Goal: Task Accomplishment & Management: Manage account settings

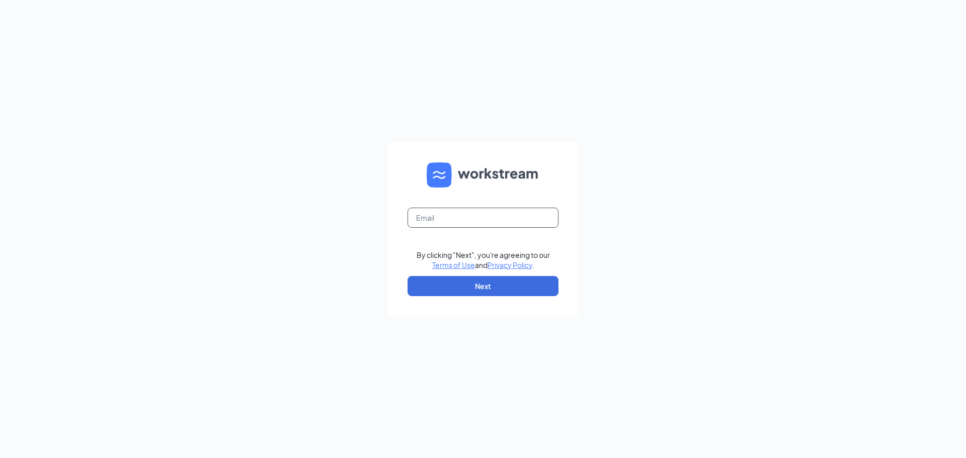
click at [493, 216] on input "text" at bounding box center [482, 218] width 151 height 20
type input "[PERSON_NAME][EMAIL_ADDRESS][DOMAIN_NAME]"
click at [463, 296] on button "Next" at bounding box center [482, 286] width 151 height 20
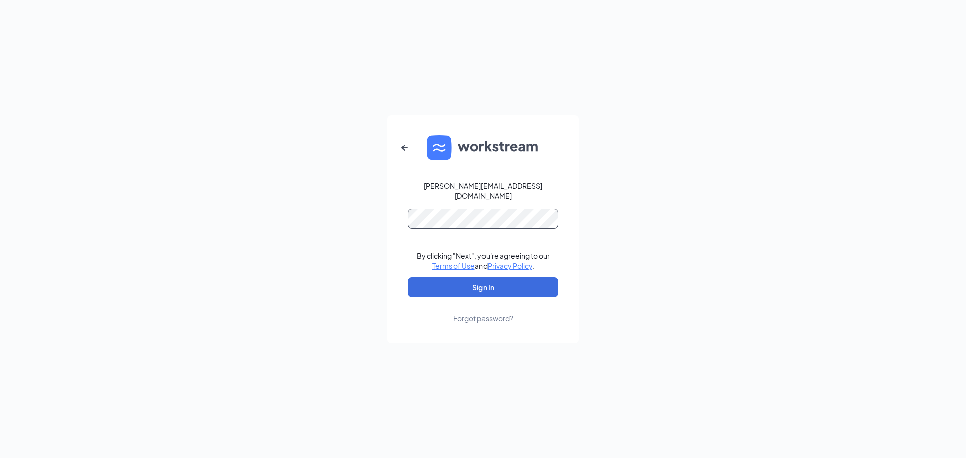
click at [407, 277] on button "Sign In" at bounding box center [482, 287] width 151 height 20
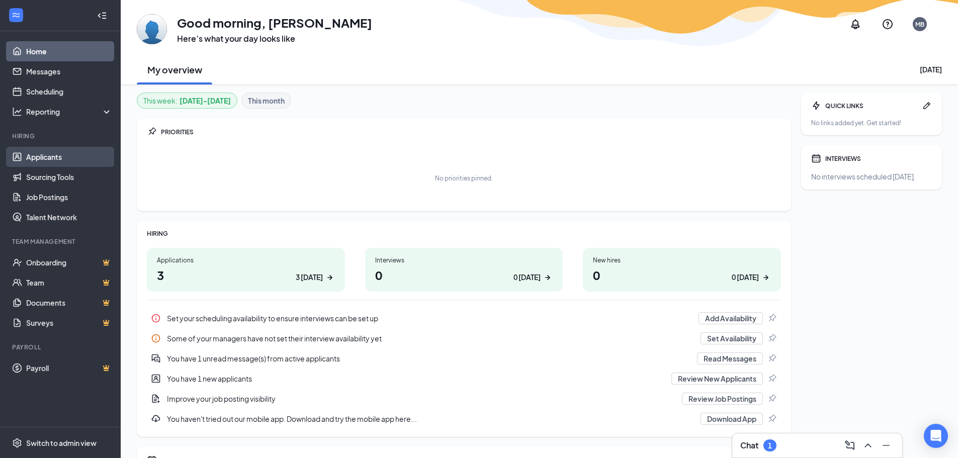
click at [54, 157] on link "Applicants" at bounding box center [69, 157] width 86 height 20
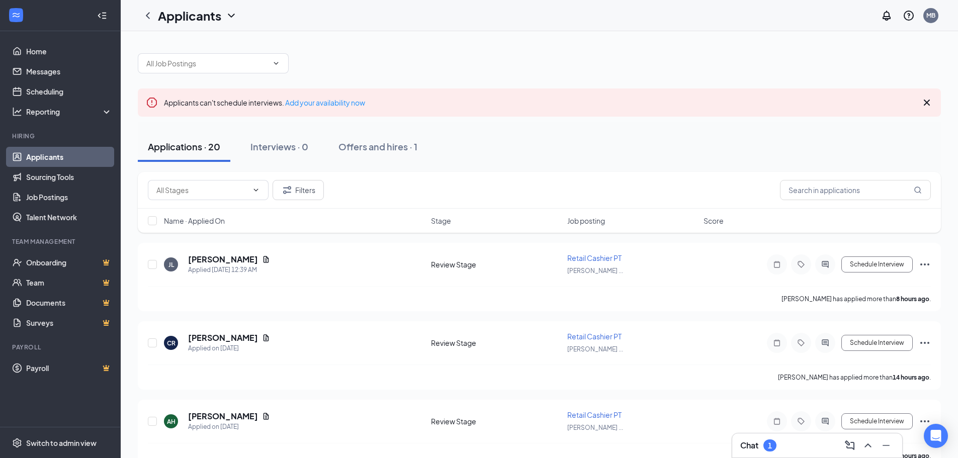
click at [798, 452] on div "Chat 1" at bounding box center [817, 446] width 154 height 16
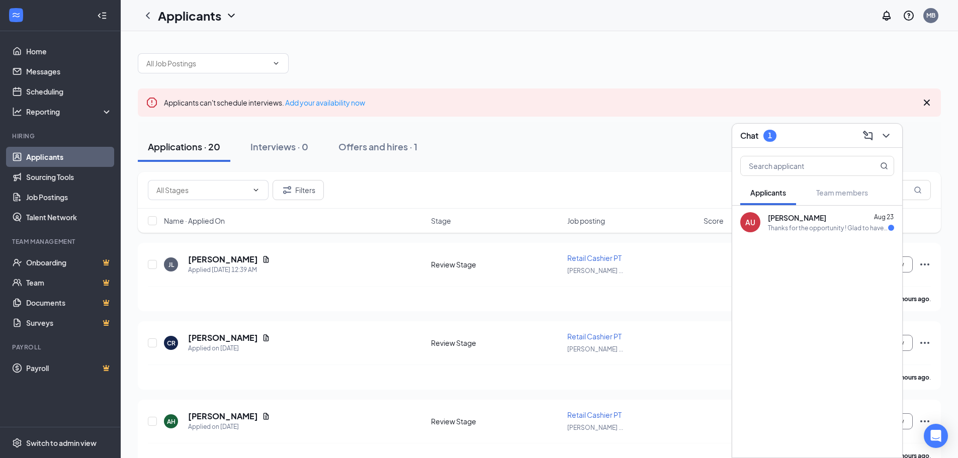
click at [816, 233] on div "AU [PERSON_NAME] [DATE] Thanks for the opportunity ! Glad to have established a…" at bounding box center [817, 222] width 170 height 33
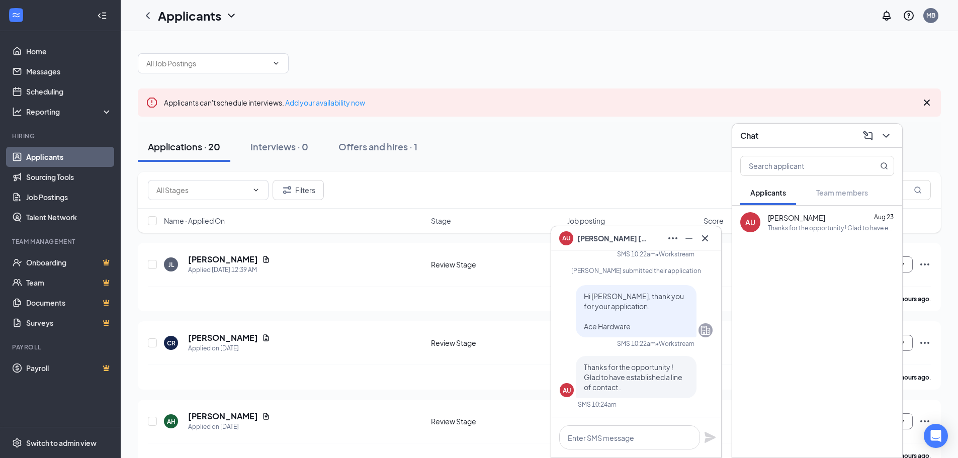
click at [703, 243] on icon "Cross" at bounding box center [705, 238] width 12 height 12
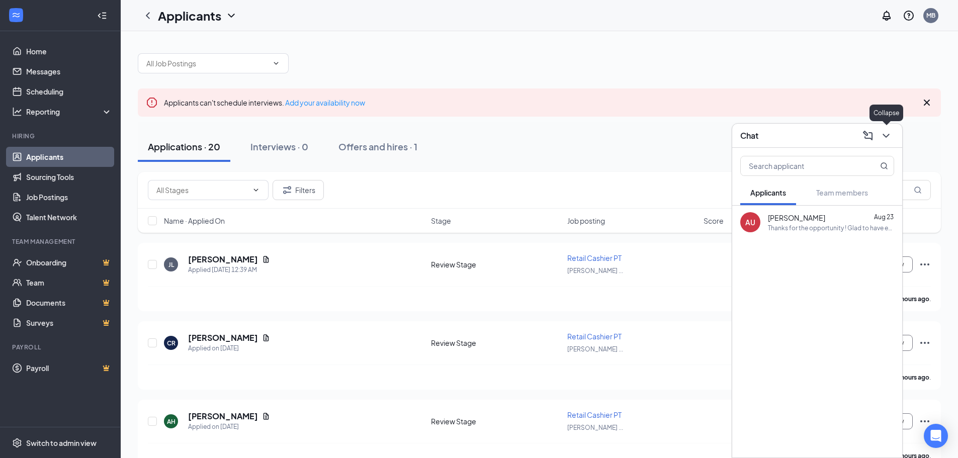
click at [887, 134] on icon "ChevronDown" at bounding box center [886, 136] width 12 height 12
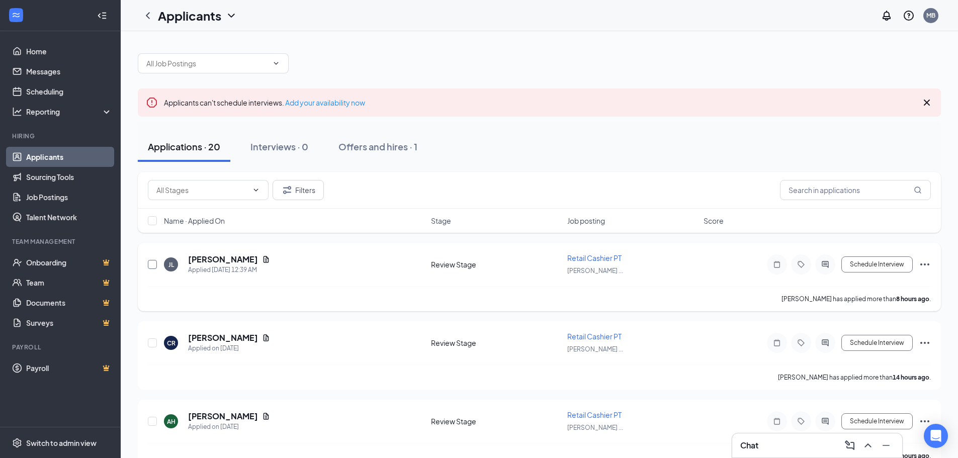
click at [149, 268] on input "checkbox" at bounding box center [152, 264] width 9 height 9
checkbox input "true"
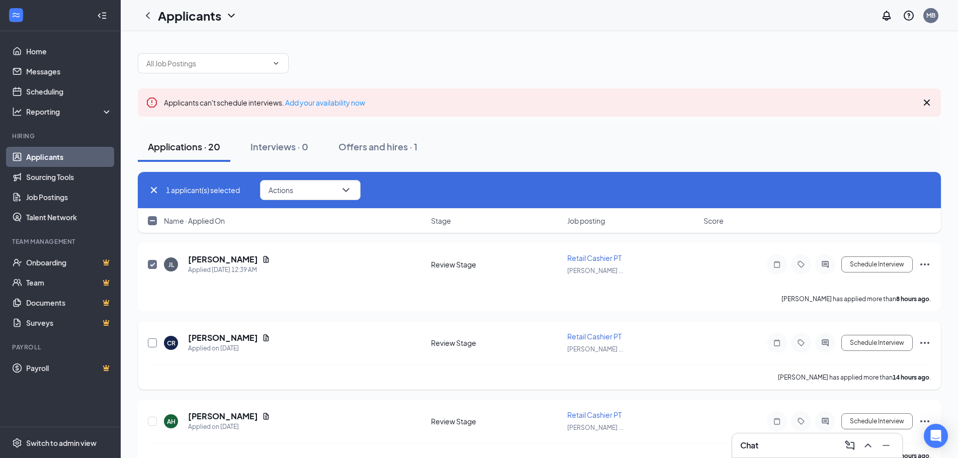
click at [149, 341] on input "checkbox" at bounding box center [152, 343] width 9 height 9
checkbox input "true"
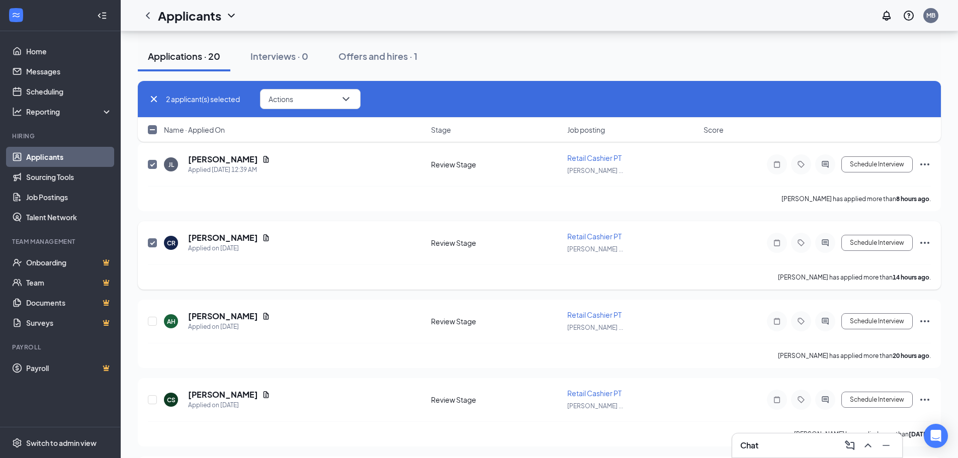
scroll to position [101, 0]
click at [154, 320] on input "checkbox" at bounding box center [152, 320] width 9 height 9
checkbox input "true"
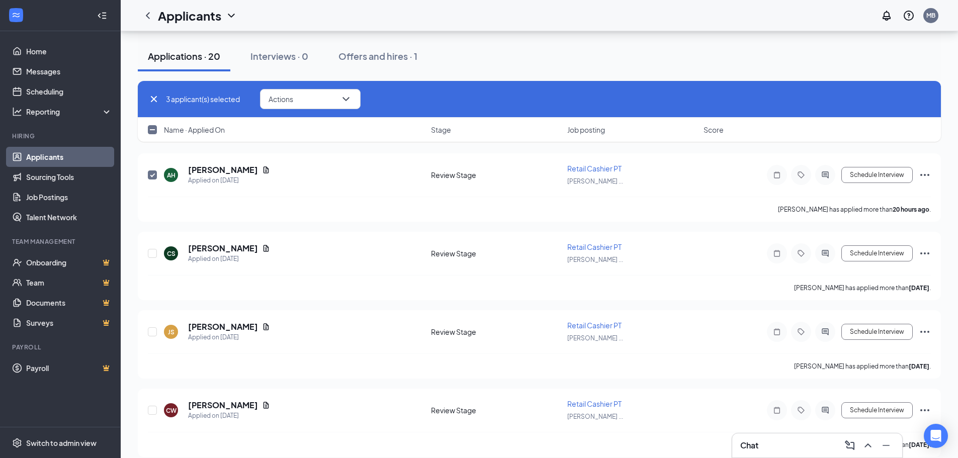
scroll to position [251, 0]
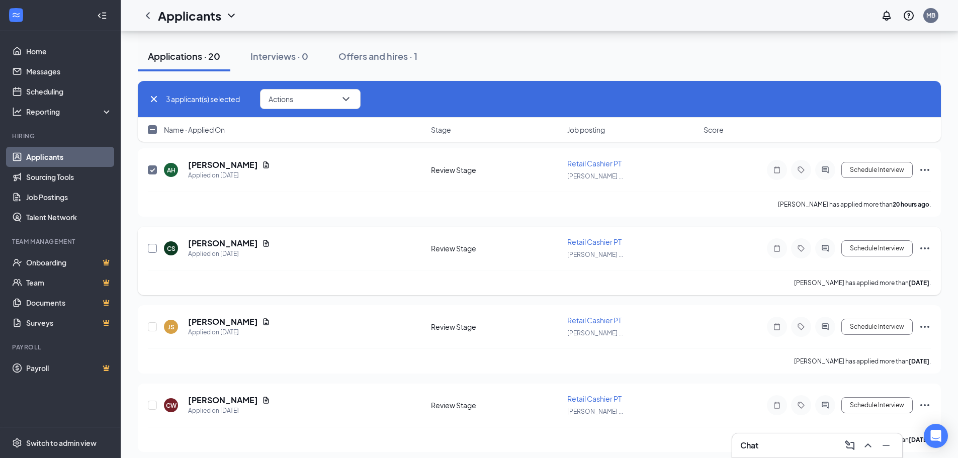
drag, startPoint x: 152, startPoint y: 246, endPoint x: 150, endPoint y: 258, distance: 11.7
click at [152, 246] on input "checkbox" at bounding box center [152, 248] width 9 height 9
checkbox input "true"
click at [149, 328] on input "checkbox" at bounding box center [152, 326] width 9 height 9
checkbox input "true"
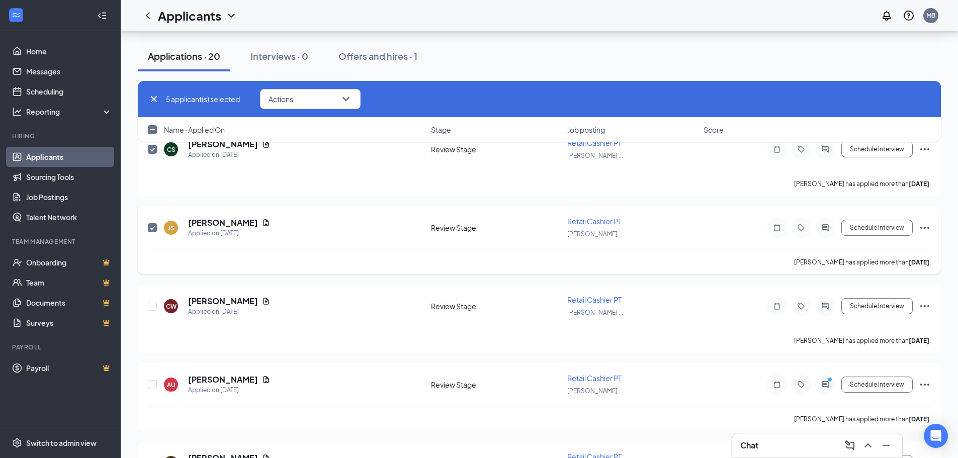
scroll to position [402, 0]
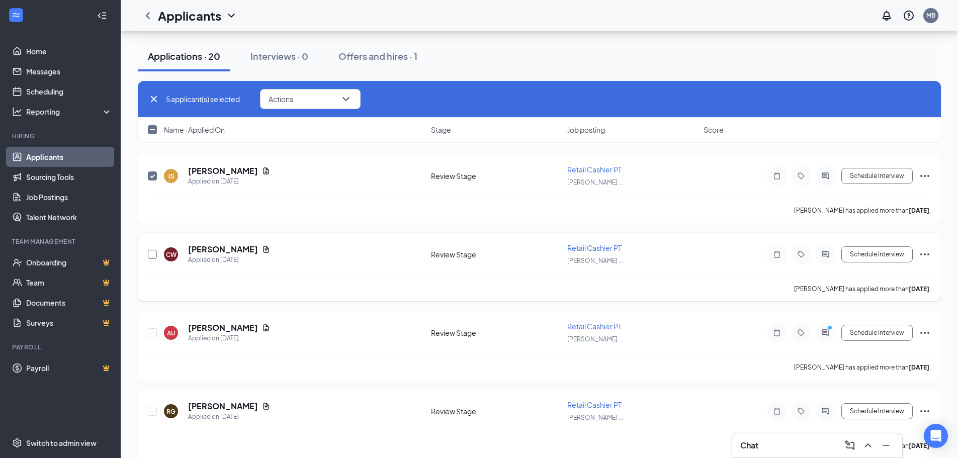
click at [152, 255] on input "checkbox" at bounding box center [152, 254] width 9 height 9
checkbox input "true"
click at [150, 334] on input "checkbox" at bounding box center [152, 332] width 9 height 9
checkbox input "true"
click at [153, 413] on input "checkbox" at bounding box center [152, 411] width 9 height 9
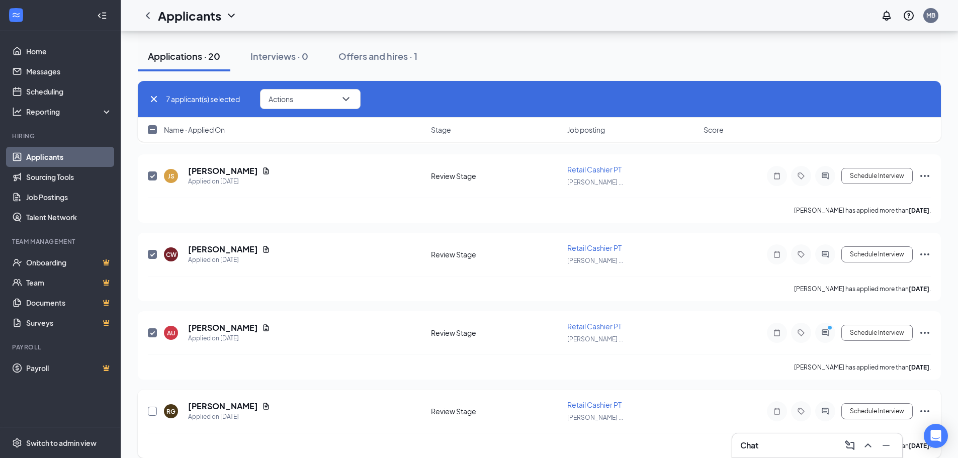
checkbox input "true"
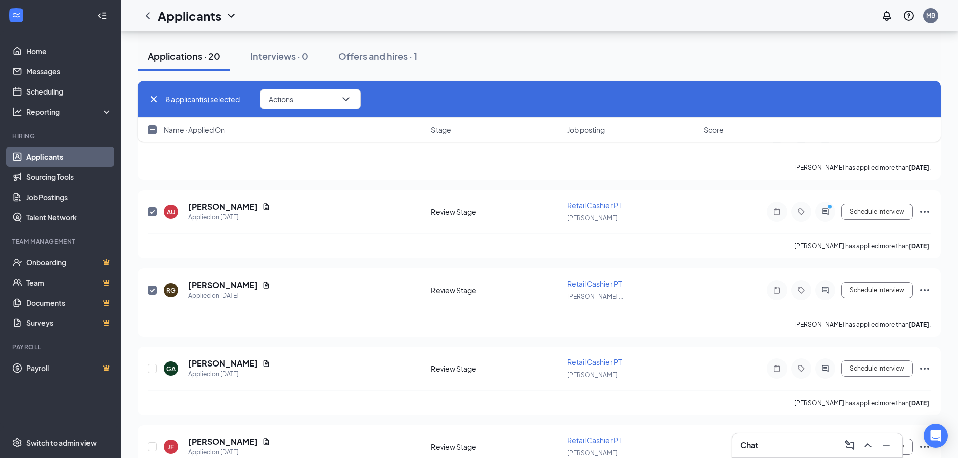
scroll to position [704, 0]
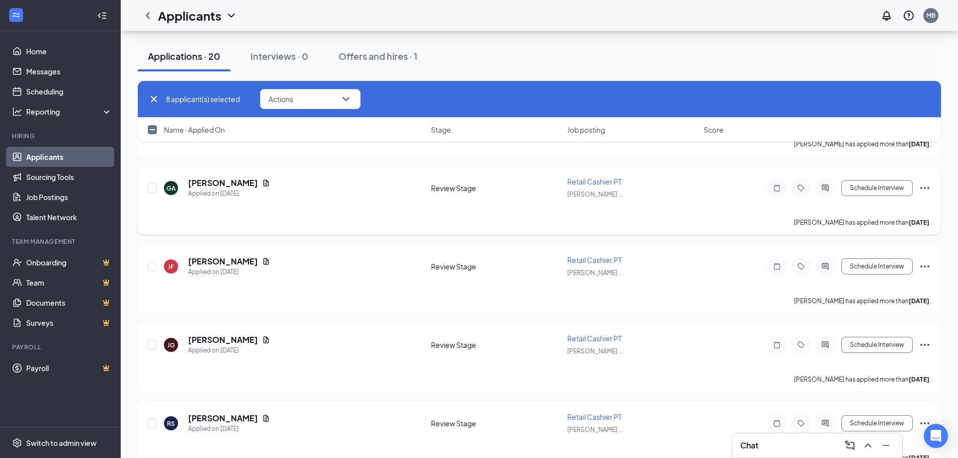
click at [154, 193] on div at bounding box center [153, 188] width 10 height 23
click at [150, 195] on div at bounding box center [153, 188] width 10 height 23
click at [152, 187] on input "checkbox" at bounding box center [152, 188] width 9 height 9
checkbox input "true"
click at [152, 265] on input "checkbox" at bounding box center [152, 266] width 9 height 9
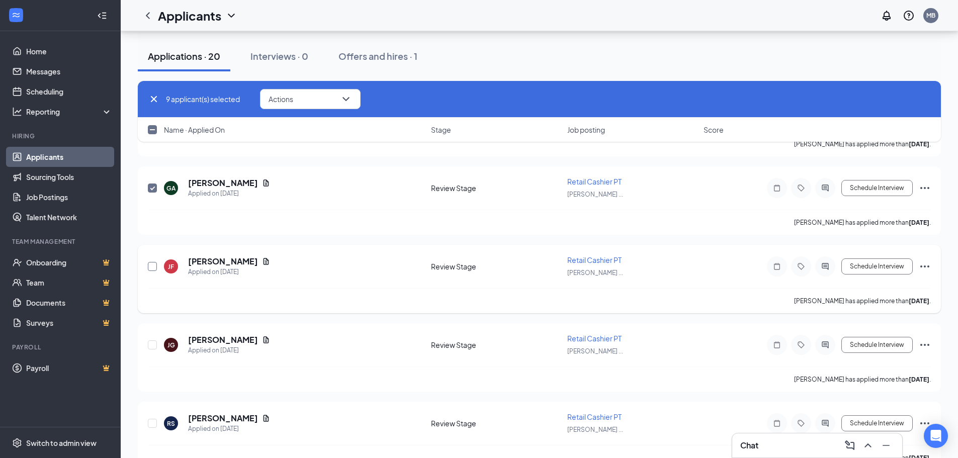
checkbox input "true"
click at [152, 343] on input "checkbox" at bounding box center [152, 345] width 9 height 9
checkbox input "true"
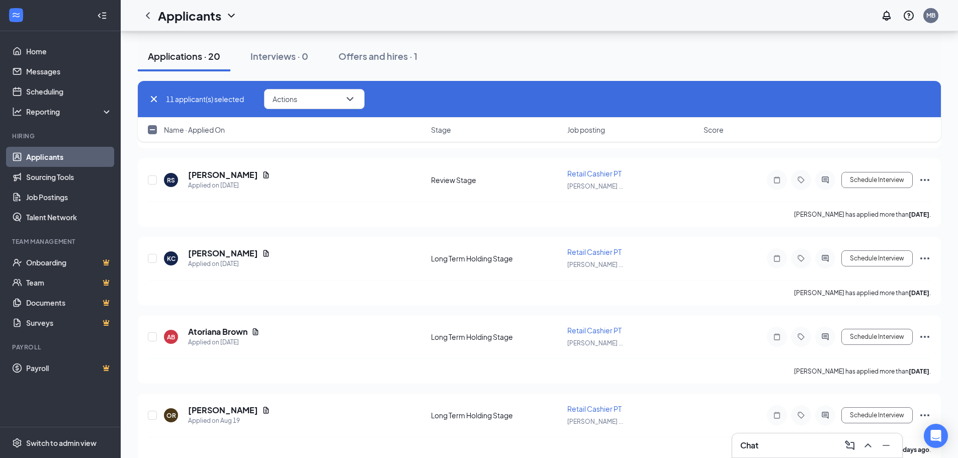
scroll to position [956, 0]
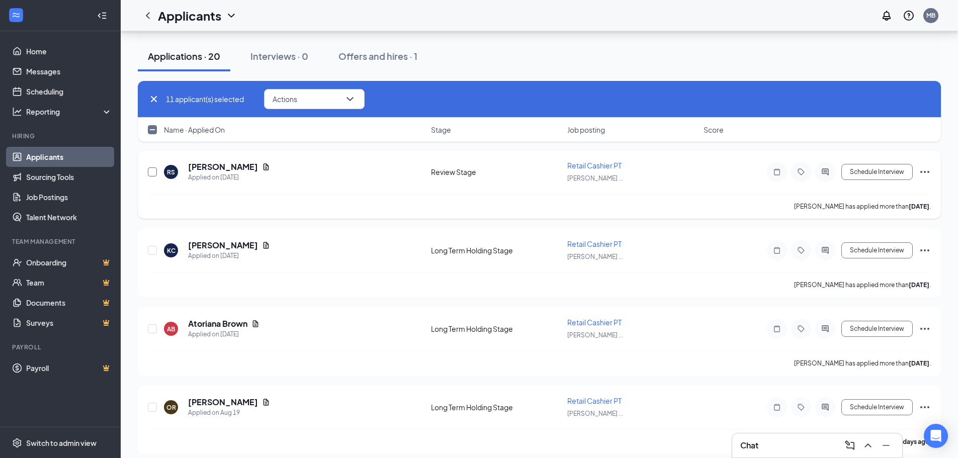
click at [151, 167] on input "checkbox" at bounding box center [152, 171] width 9 height 9
checkbox input "true"
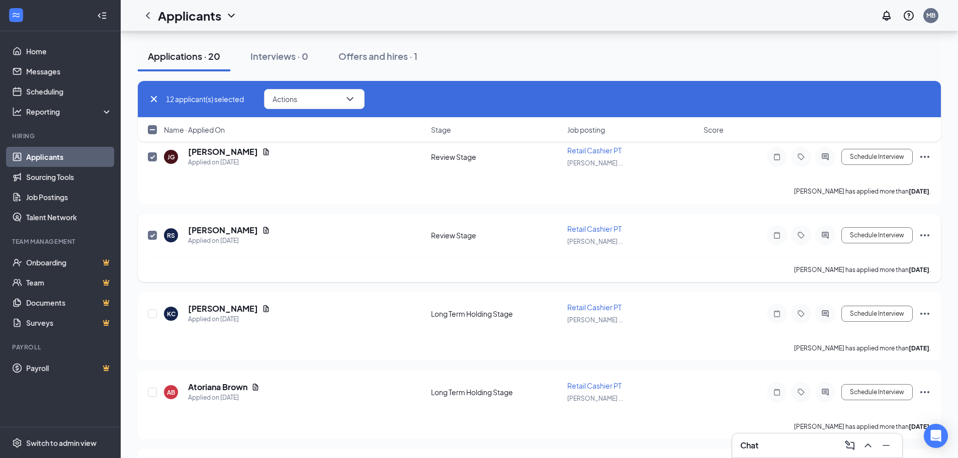
scroll to position [754, 0]
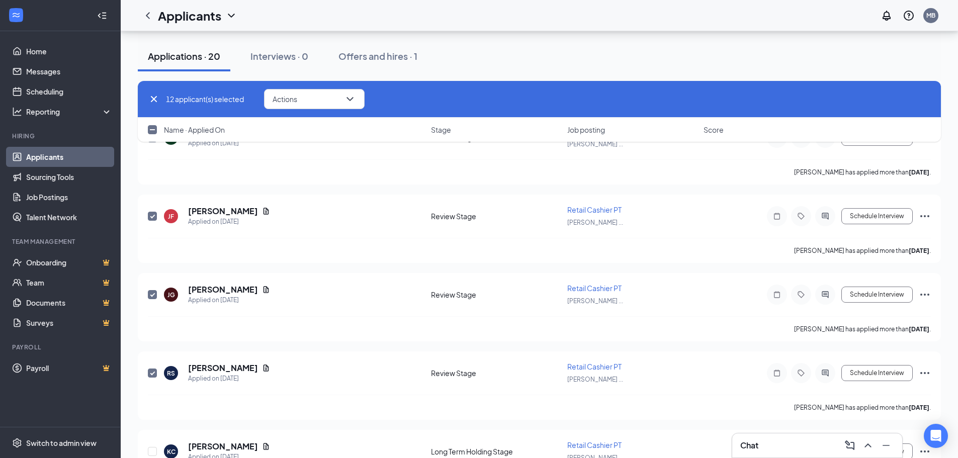
click at [350, 85] on div "12 applicant(s) selected Actions" at bounding box center [539, 99] width 803 height 37
click at [347, 95] on icon "ChevronDown" at bounding box center [350, 99] width 12 height 12
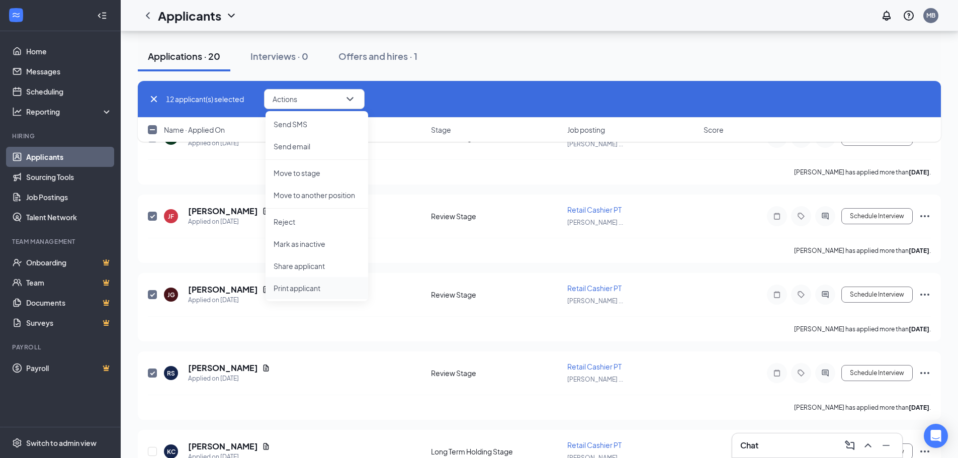
click at [309, 290] on p "Print applicant" at bounding box center [317, 288] width 87 height 10
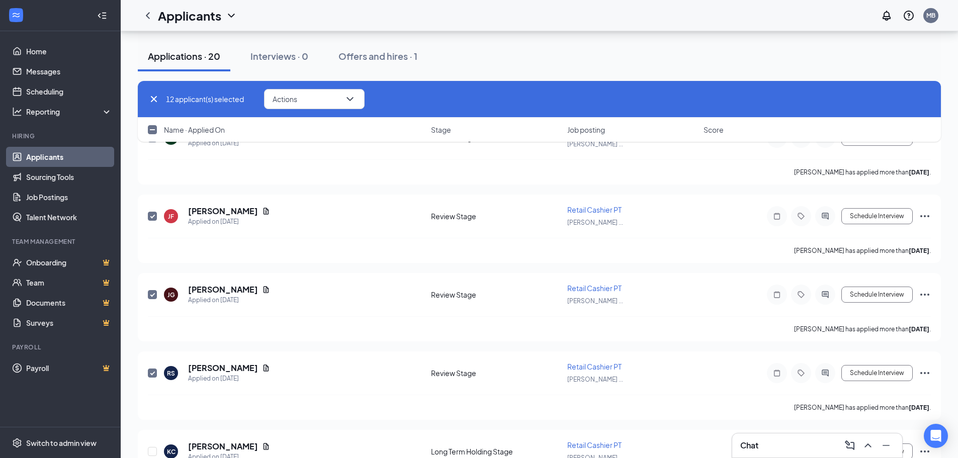
drag, startPoint x: 152, startPoint y: 131, endPoint x: 473, endPoint y: 346, distance: 385.7
click at [152, 131] on input "checkbox" at bounding box center [152, 129] width 9 height 9
checkbox input "true"
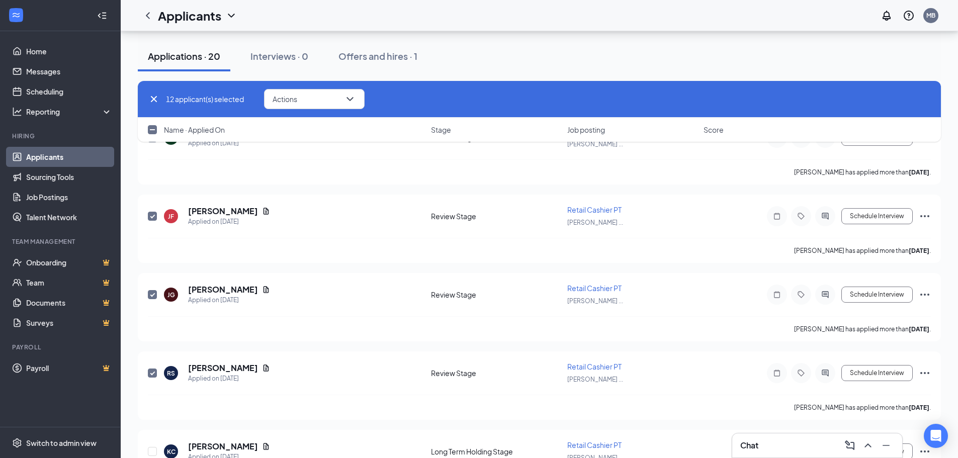
checkbox input "true"
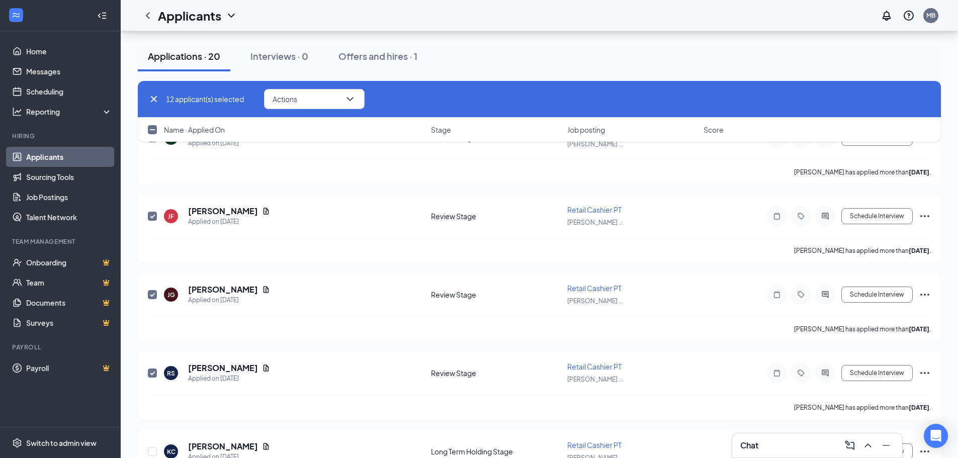
checkbox input "true"
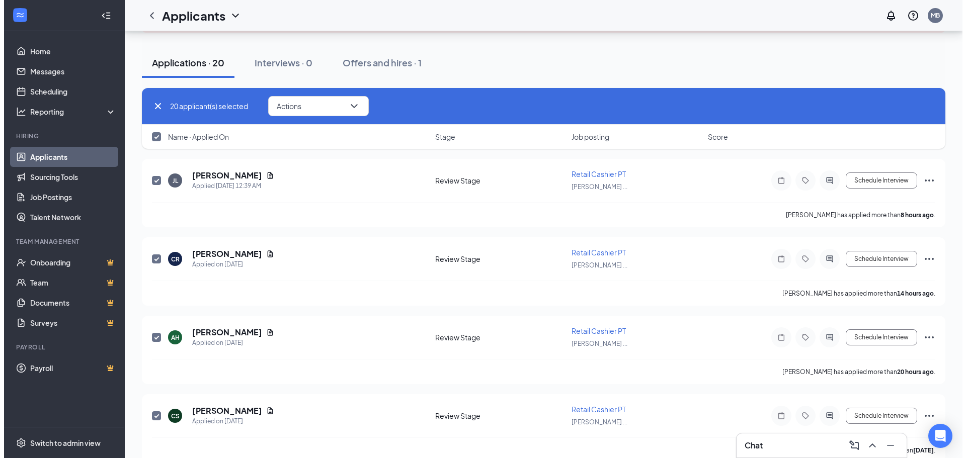
scroll to position [0, 0]
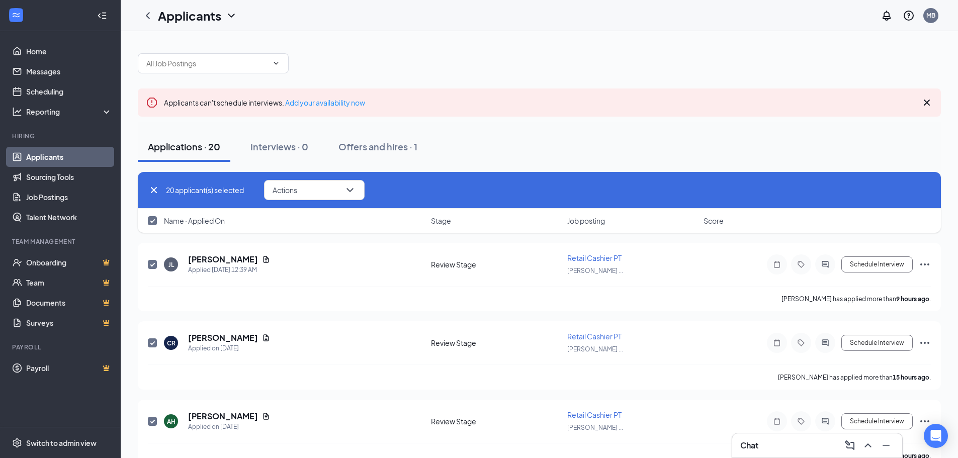
drag, startPoint x: 155, startPoint y: 220, endPoint x: 147, endPoint y: 190, distance: 31.6
click at [155, 220] on input "checkbox" at bounding box center [152, 220] width 9 height 9
checkbox input "false"
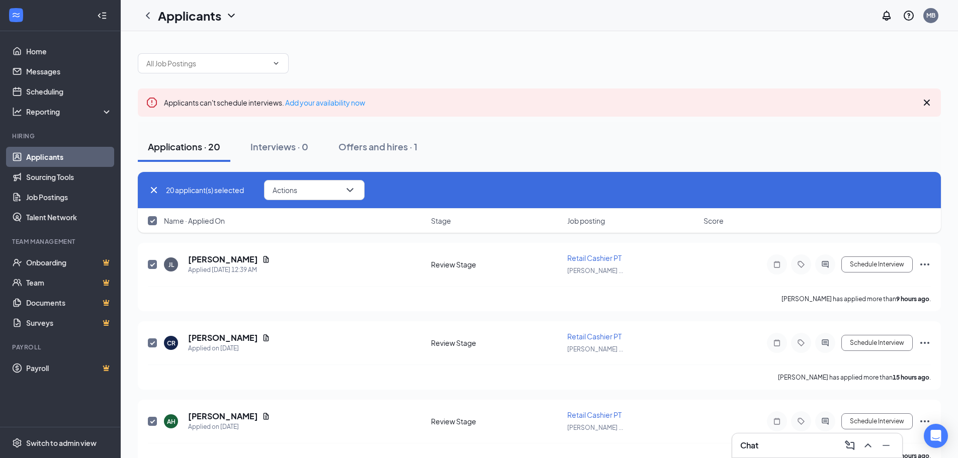
checkbox input "false"
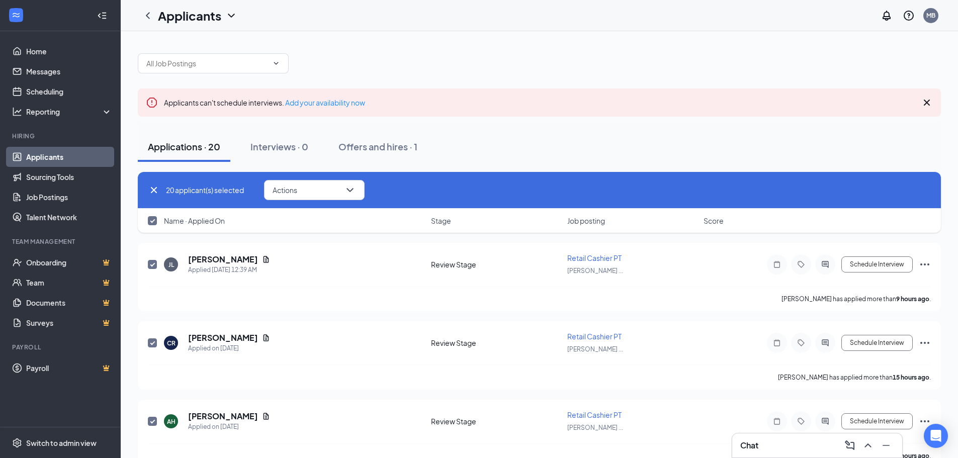
checkbox input "false"
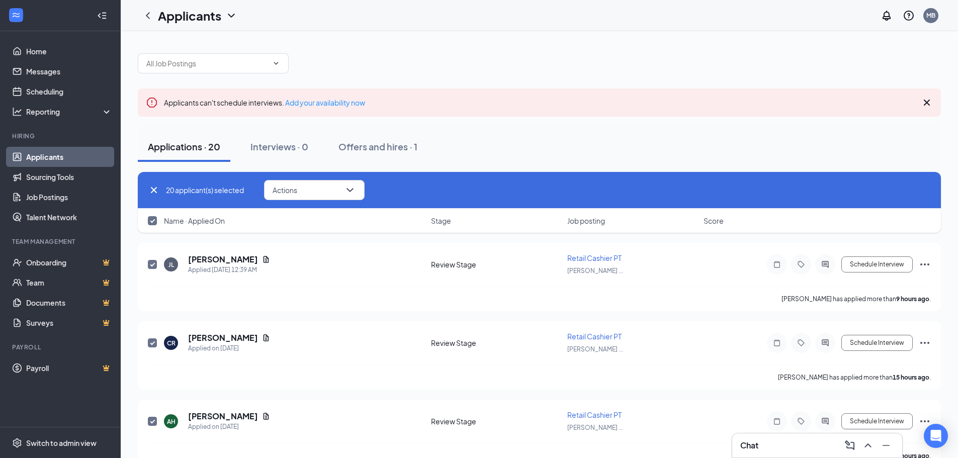
checkbox input "false"
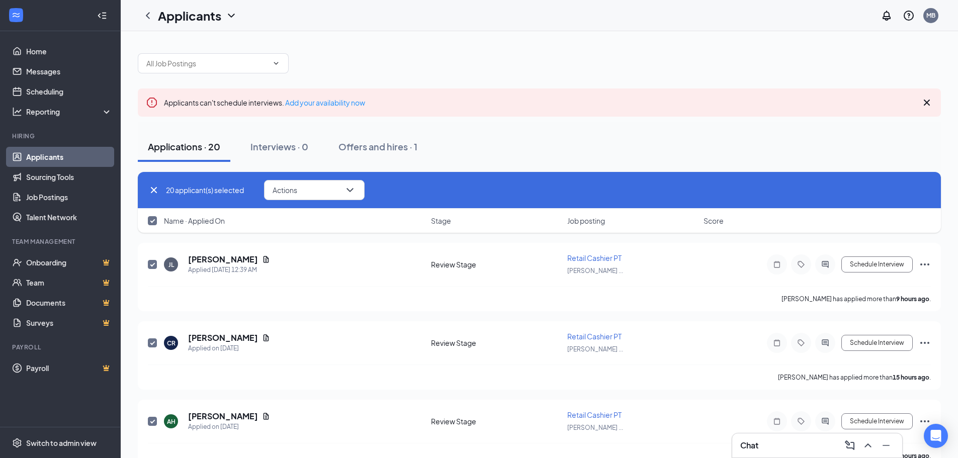
checkbox input "false"
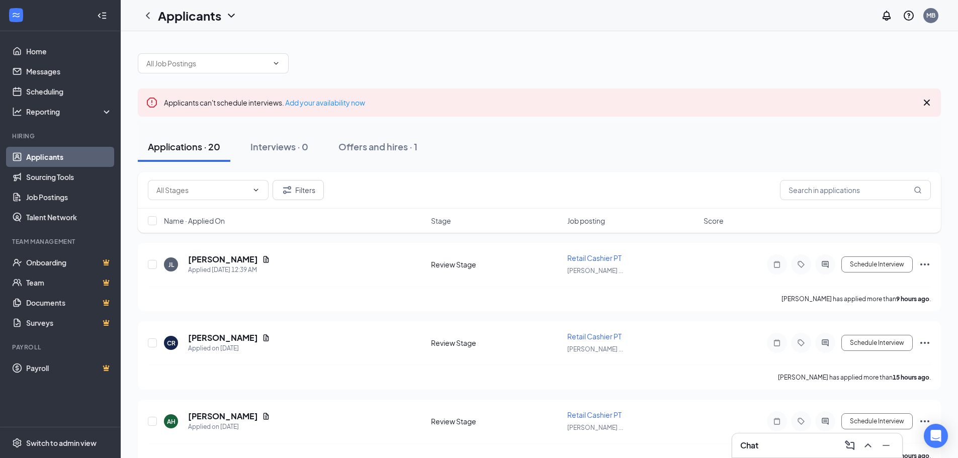
click at [147, 190] on div "Filters" at bounding box center [539, 190] width 803 height 37
click at [236, 256] on h5 "[PERSON_NAME]" at bounding box center [223, 259] width 70 height 11
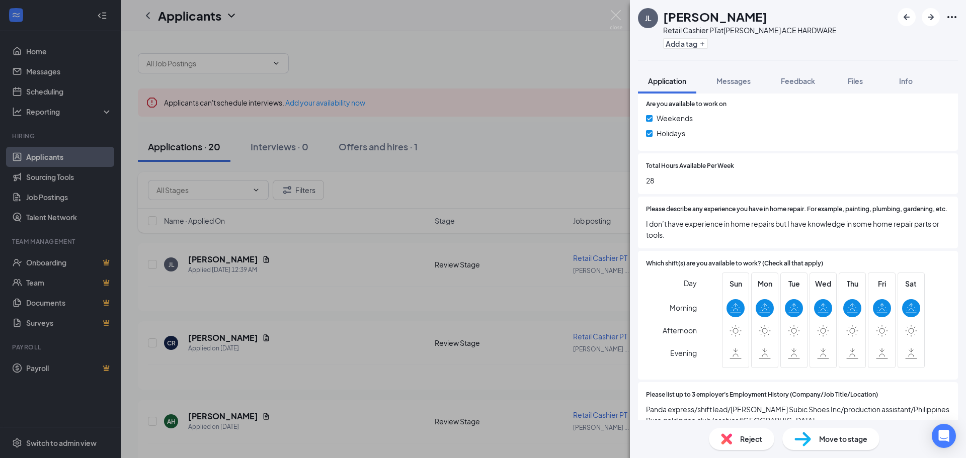
scroll to position [553, 0]
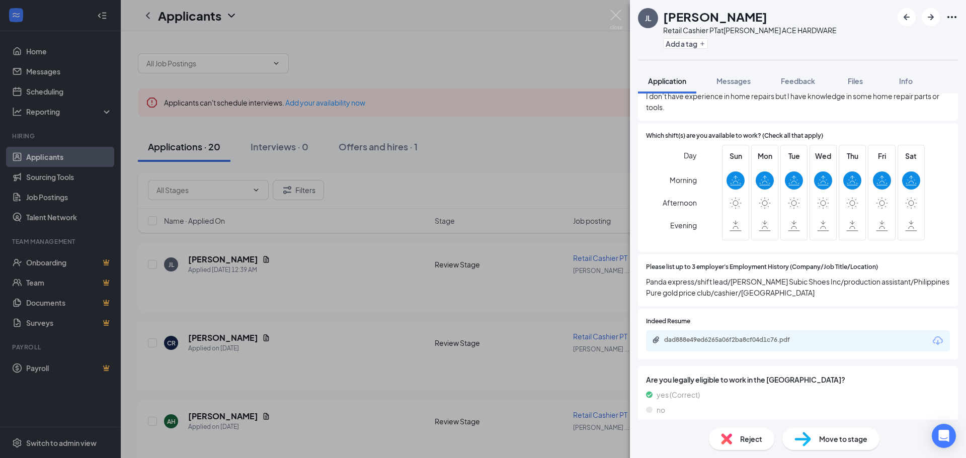
click at [744, 442] on span "Reject" at bounding box center [751, 439] width 22 height 11
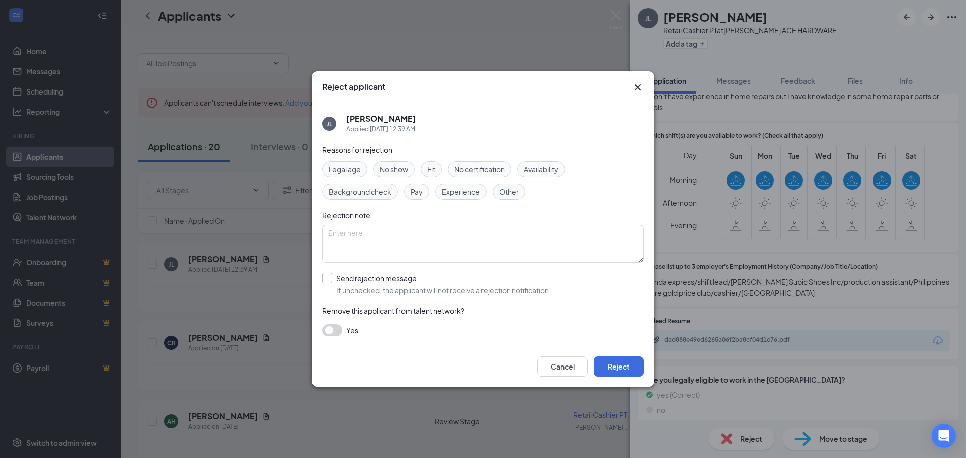
drag, startPoint x: 549, startPoint y: 170, endPoint x: 468, endPoint y: 277, distance: 134.4
click at [549, 169] on span "Availability" at bounding box center [541, 169] width 35 height 11
click at [355, 282] on input "Send rejection message If unchecked, the applicant will not receive a rejection…" at bounding box center [436, 284] width 229 height 22
checkbox input "true"
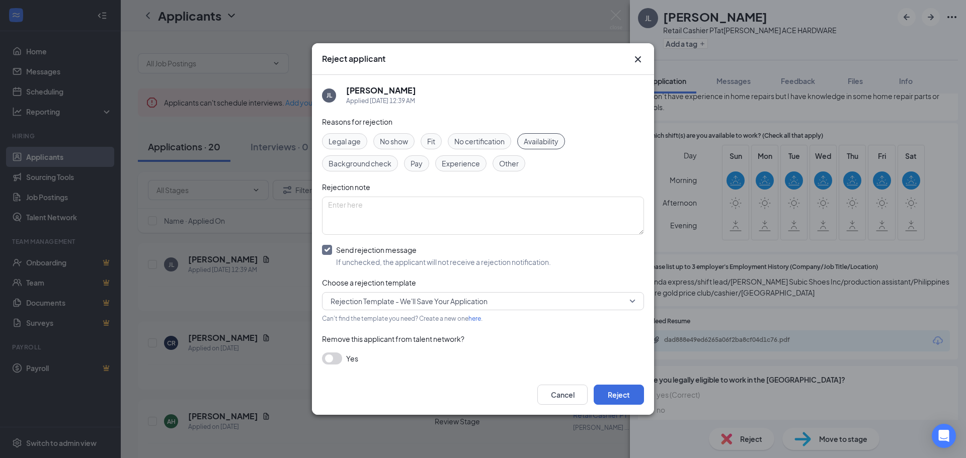
click at [415, 307] on span "Rejection Template - We'll Save Your Application" at bounding box center [408, 301] width 157 height 15
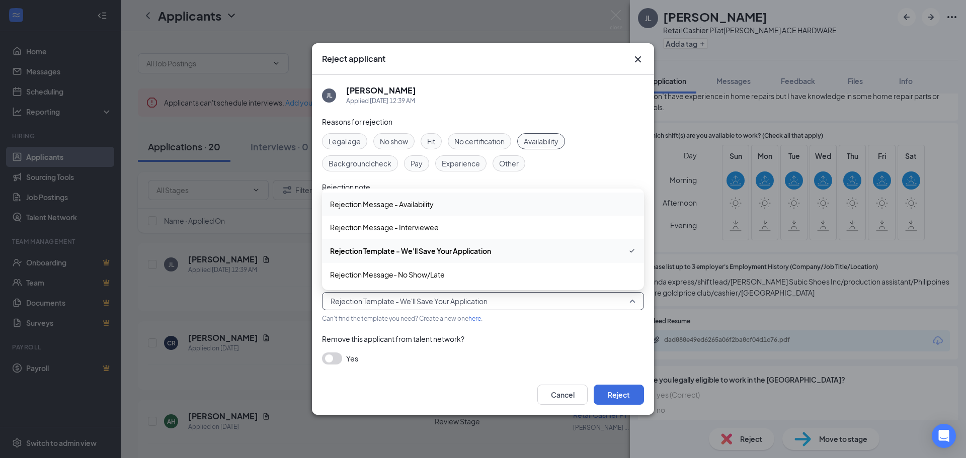
click at [433, 199] on span "Rejection Message - Availability" at bounding box center [382, 204] width 104 height 11
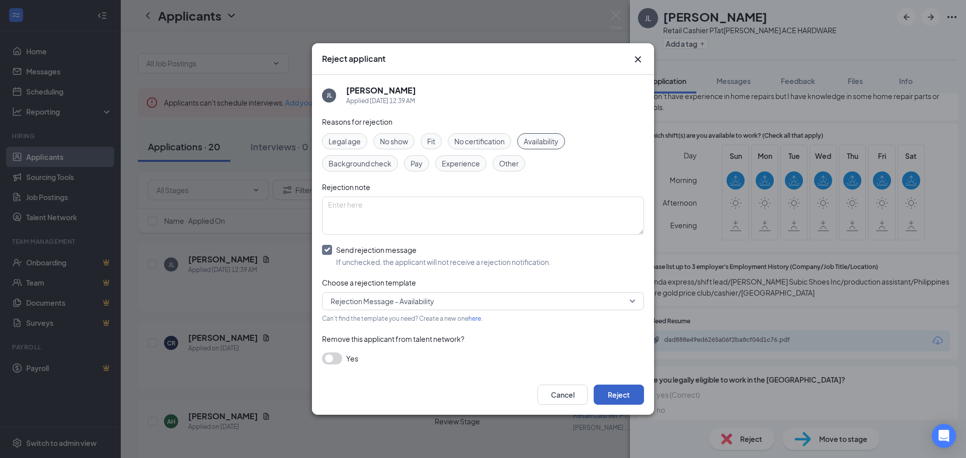
click at [626, 400] on button "Reject" at bounding box center [619, 395] width 50 height 20
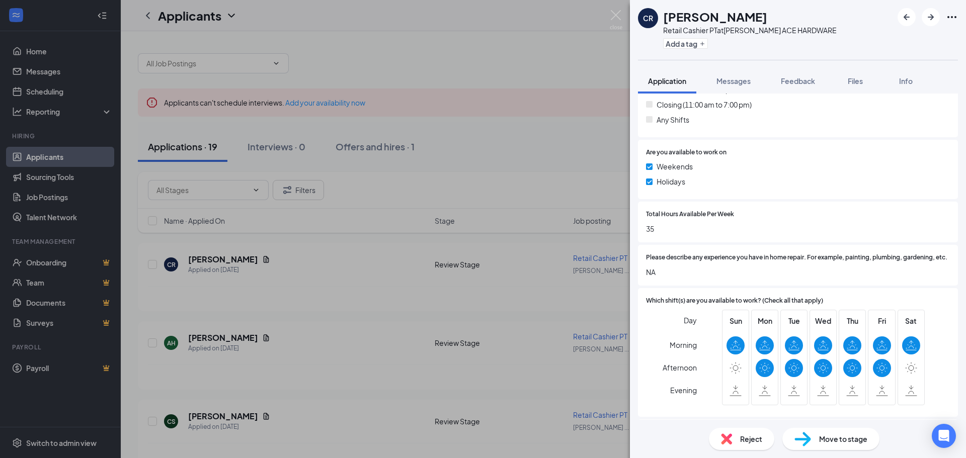
scroll to position [402, 0]
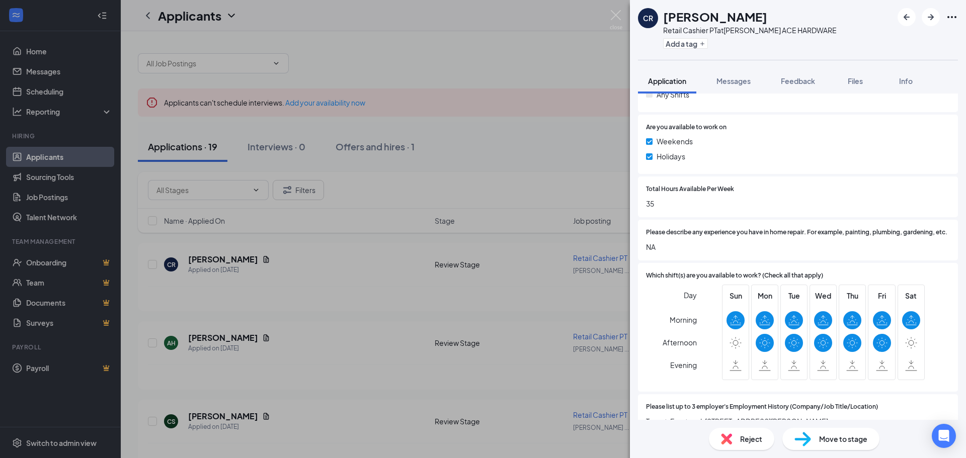
click at [738, 444] on div "Reject" at bounding box center [741, 439] width 65 height 22
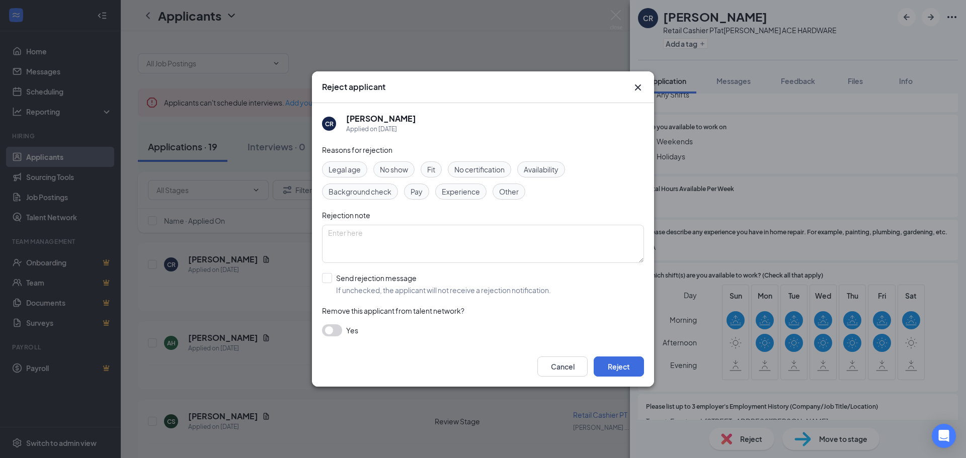
click at [540, 158] on div "Reasons for rejection Legal age No show Fit No certification Availability Backg…" at bounding box center [483, 245] width 322 height 202
click at [540, 163] on div "Availability" at bounding box center [541, 169] width 48 height 16
click at [368, 269] on div "Reasons for rejection Legal age No show Fit No certification Availability Backg…" at bounding box center [483, 245] width 322 height 202
click at [367, 277] on input "Send rejection message If unchecked, the applicant will not receive a rejection…" at bounding box center [436, 284] width 229 height 22
checkbox input "true"
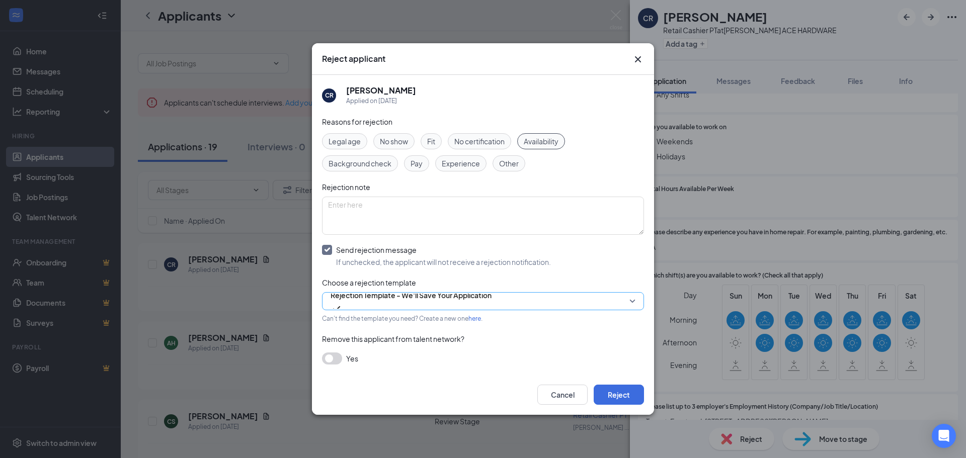
click at [442, 303] on span "Rejection Template - We'll Save Your Application" at bounding box center [410, 295] width 161 height 15
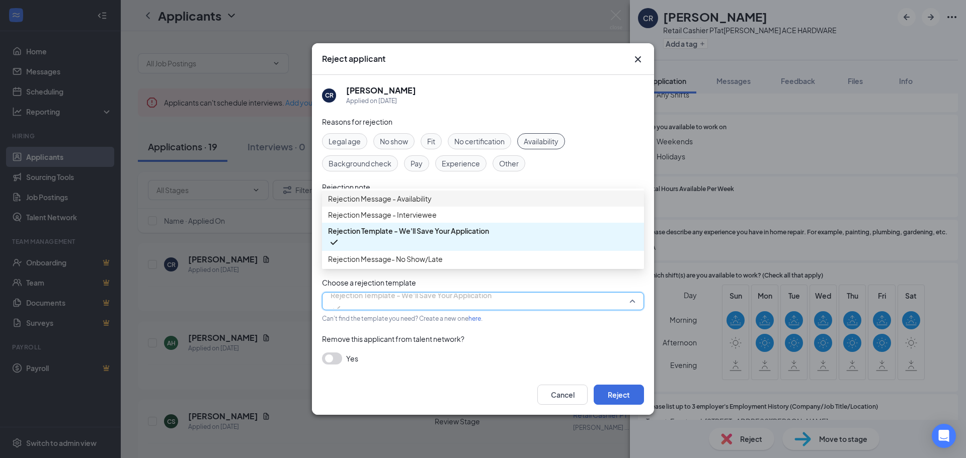
click at [472, 200] on span "Rejection Message - Availability" at bounding box center [483, 198] width 310 height 11
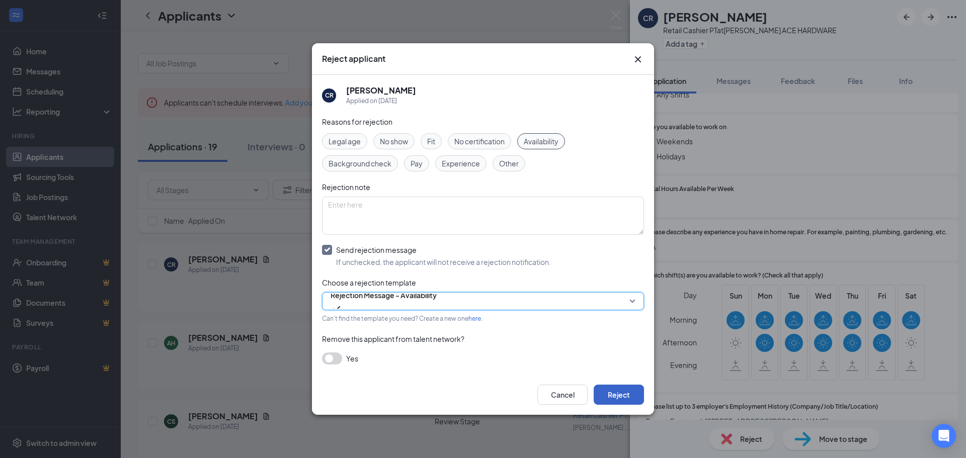
click at [626, 401] on button "Reject" at bounding box center [619, 395] width 50 height 20
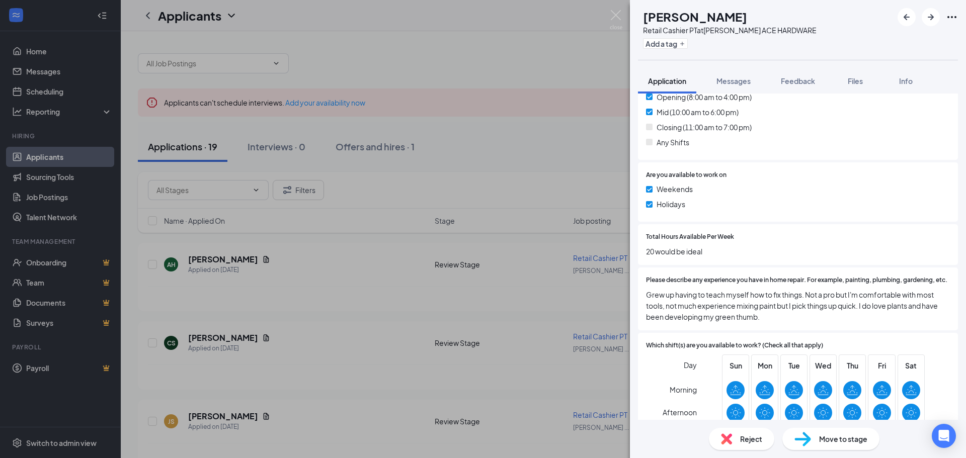
scroll to position [402, 0]
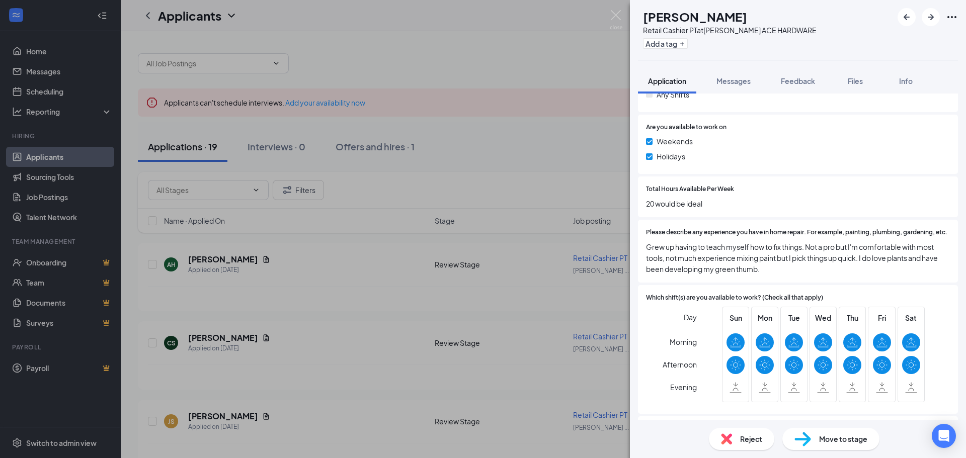
click at [752, 444] on span "Reject" at bounding box center [751, 439] width 22 height 11
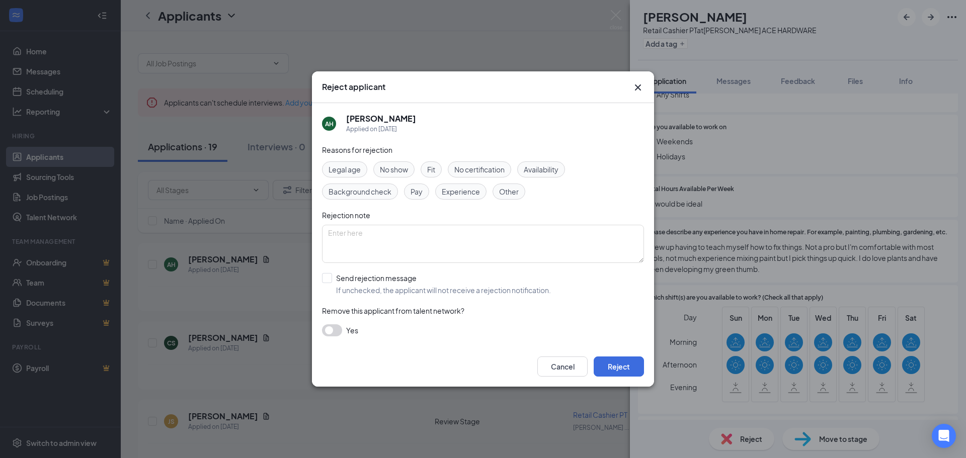
click at [537, 171] on span "Availability" at bounding box center [541, 169] width 35 height 11
click at [363, 280] on input "Send rejection message If unchecked, the applicant will not receive a rejection…" at bounding box center [436, 284] width 229 height 22
checkbox input "true"
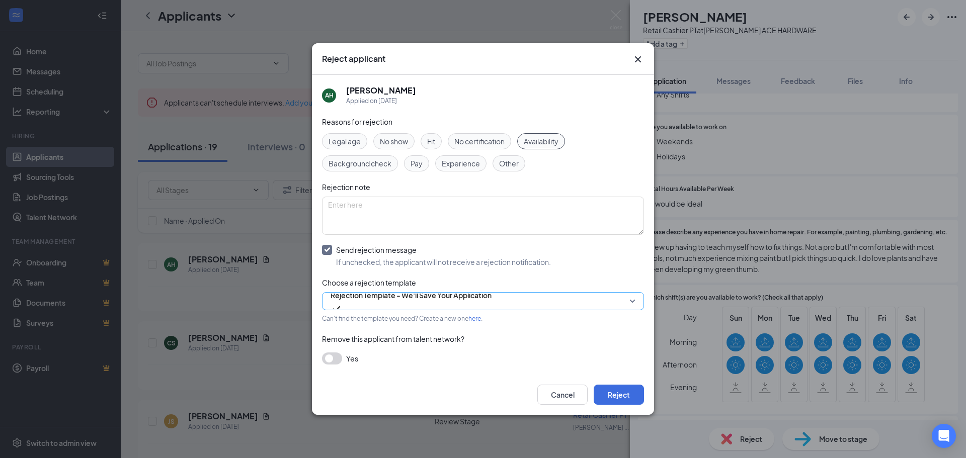
click at [481, 303] on span "Rejection Template - We'll Save Your Application" at bounding box center [410, 295] width 161 height 15
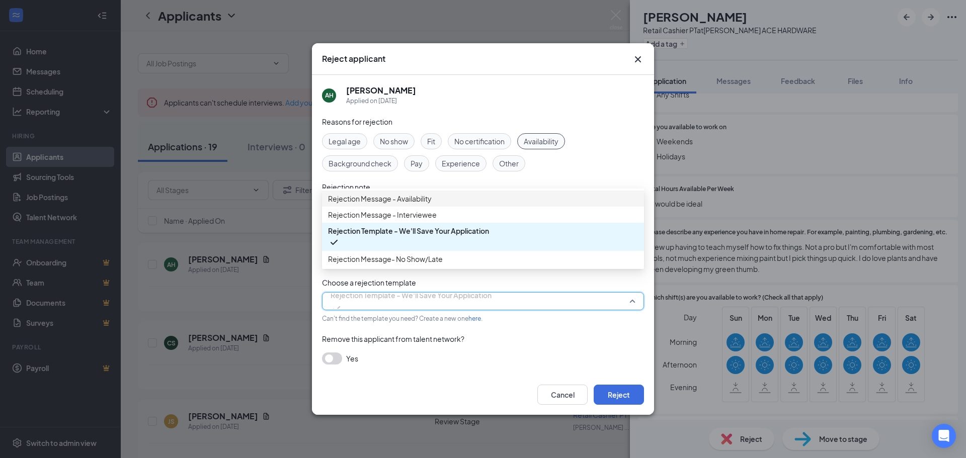
click at [499, 200] on span "Rejection Message - Availability" at bounding box center [483, 198] width 310 height 11
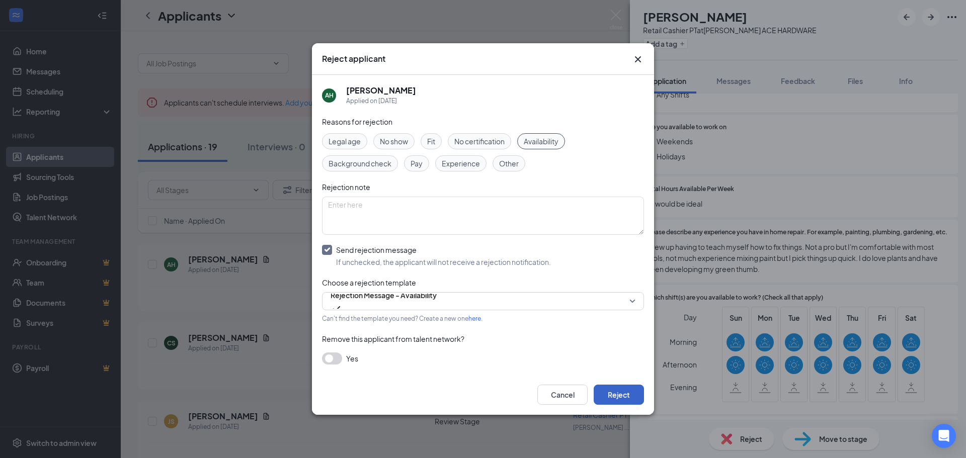
click at [630, 391] on button "Reject" at bounding box center [619, 395] width 50 height 20
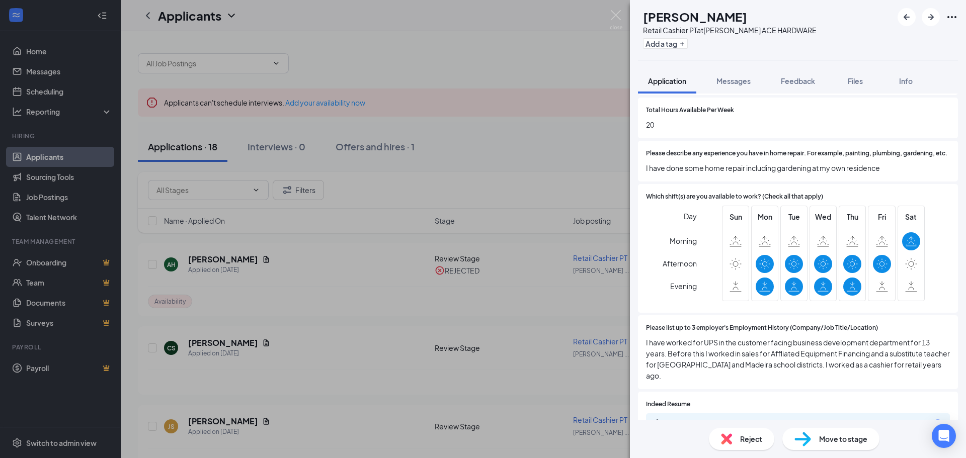
scroll to position [503, 0]
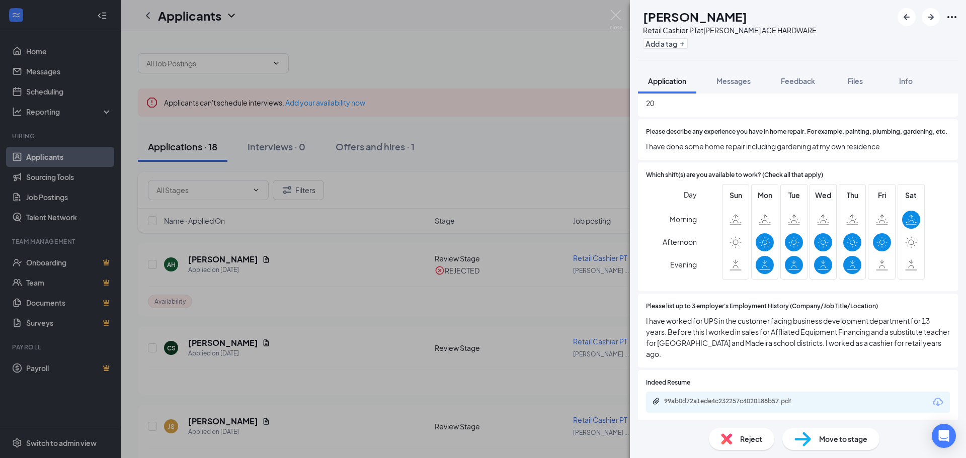
click at [760, 440] on span "Reject" at bounding box center [751, 439] width 22 height 11
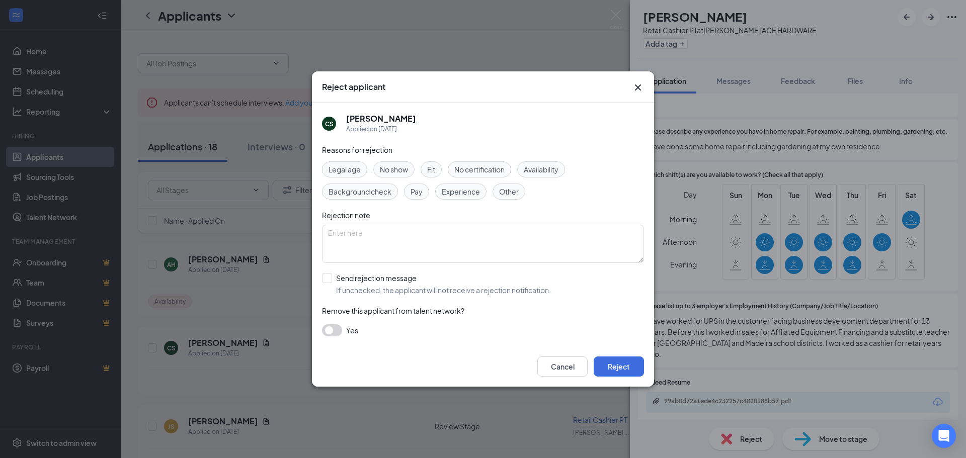
click at [539, 172] on span "Availability" at bounding box center [541, 169] width 35 height 11
click at [379, 291] on input "Send rejection message If unchecked, the applicant will not receive a rejection…" at bounding box center [436, 284] width 229 height 22
checkbox input "true"
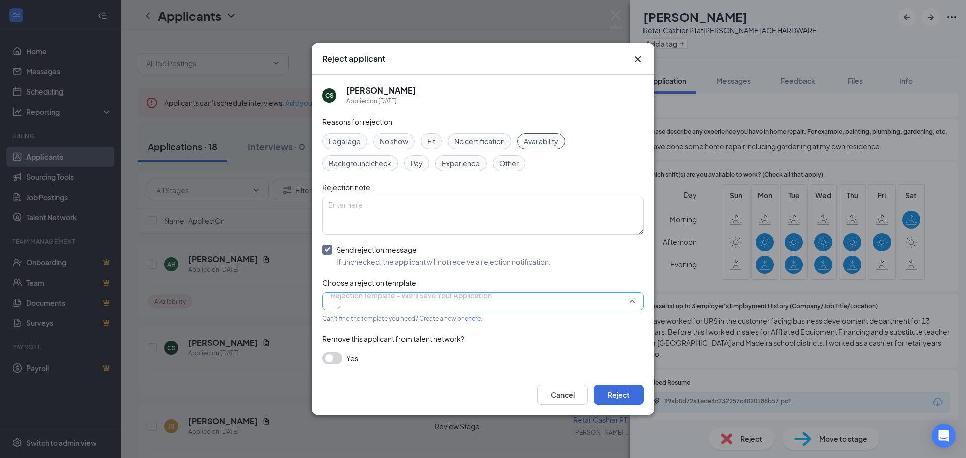
click at [400, 303] on span "Rejection Template - We'll Save Your Application" at bounding box center [410, 295] width 161 height 15
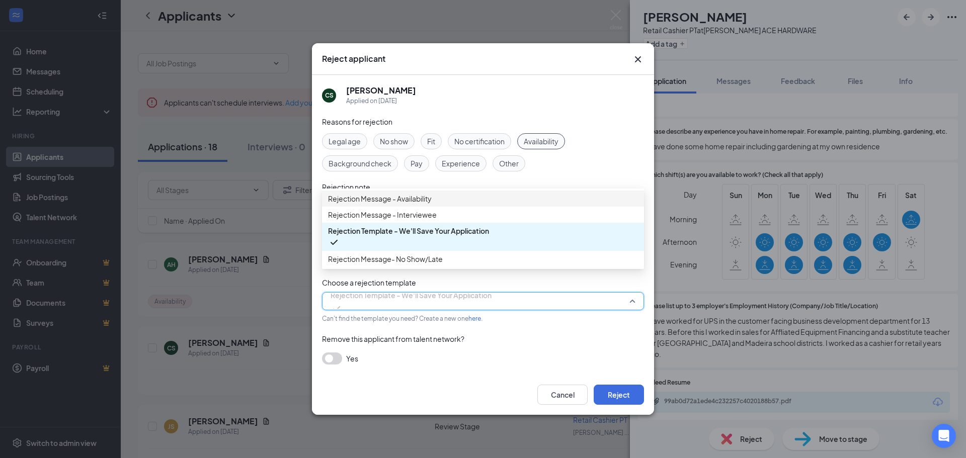
click at [391, 196] on div "Rejection Message - Availability" at bounding box center [483, 199] width 322 height 16
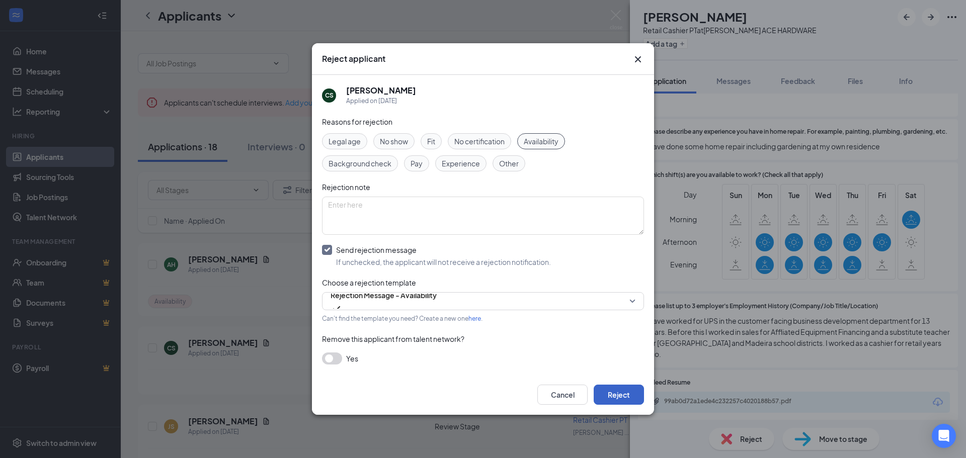
click at [618, 392] on button "Reject" at bounding box center [619, 395] width 50 height 20
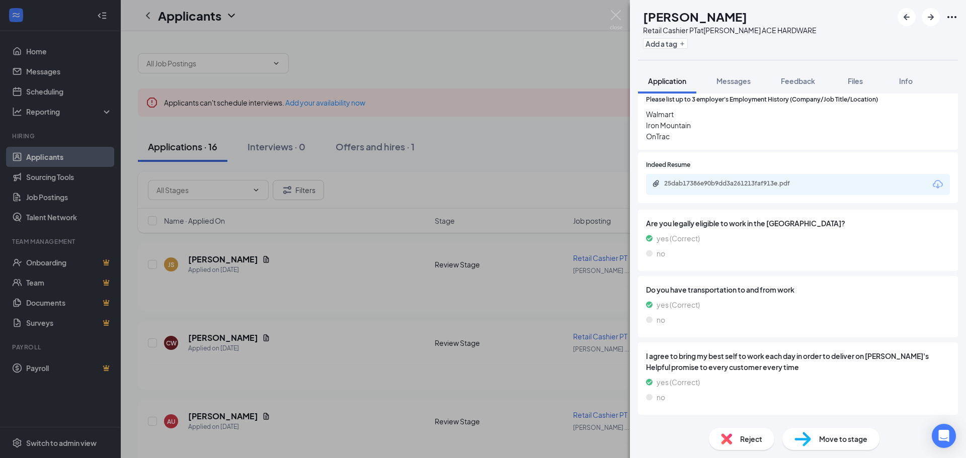
scroll to position [609, 0]
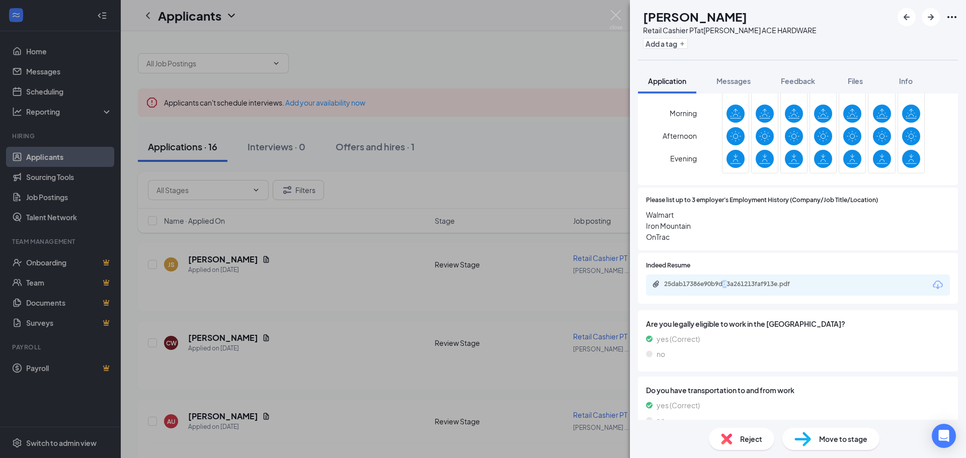
click at [726, 296] on div "25dab17386e90b9dd3a261213faf913e.pdf" at bounding box center [798, 285] width 304 height 21
click at [740, 288] on div "25dab17386e90b9dd3a261213faf913e.pdf" at bounding box center [734, 284] width 141 height 8
click at [841, 443] on span "Move to stage" at bounding box center [843, 439] width 48 height 11
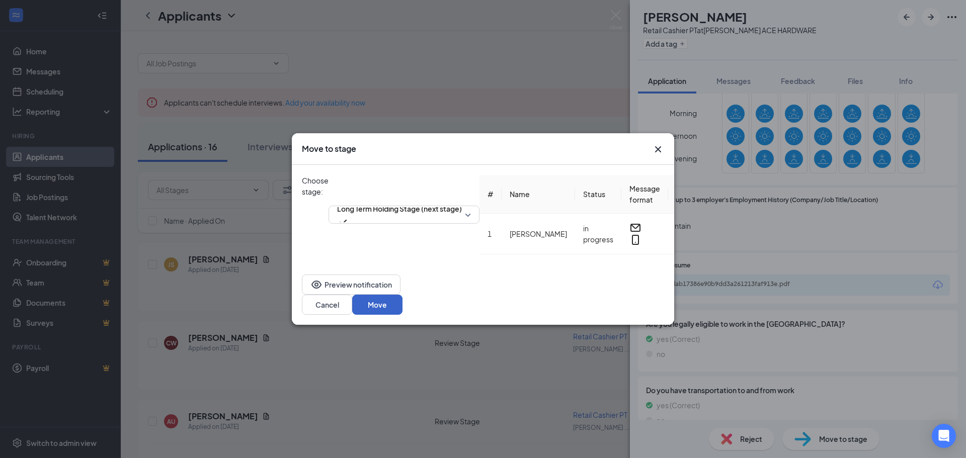
click at [402, 300] on button "Move" at bounding box center [377, 305] width 50 height 20
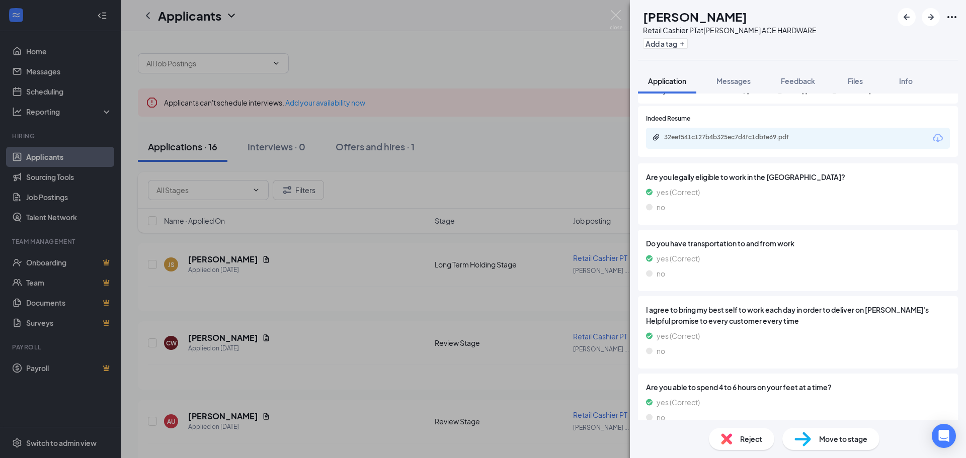
scroll to position [805, 0]
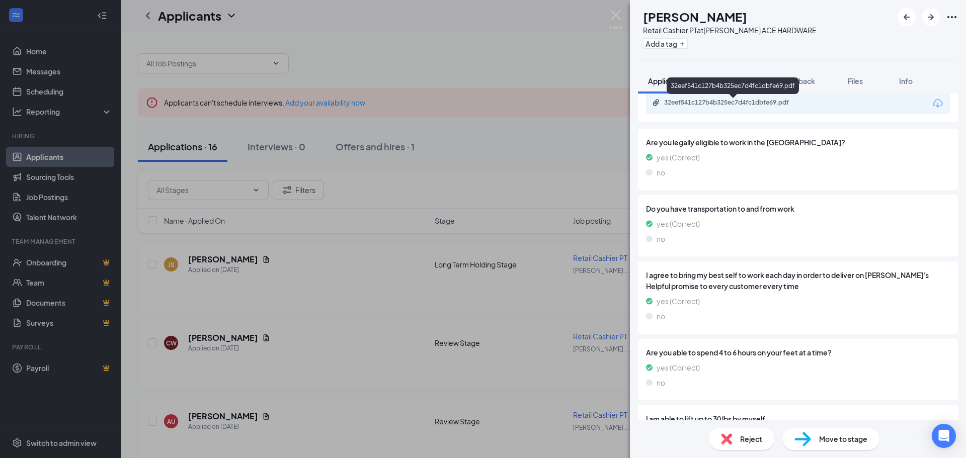
click at [753, 104] on div "32eef541c127b4b325ec7d4fc1dbfe69.pdf" at bounding box center [734, 103] width 141 height 8
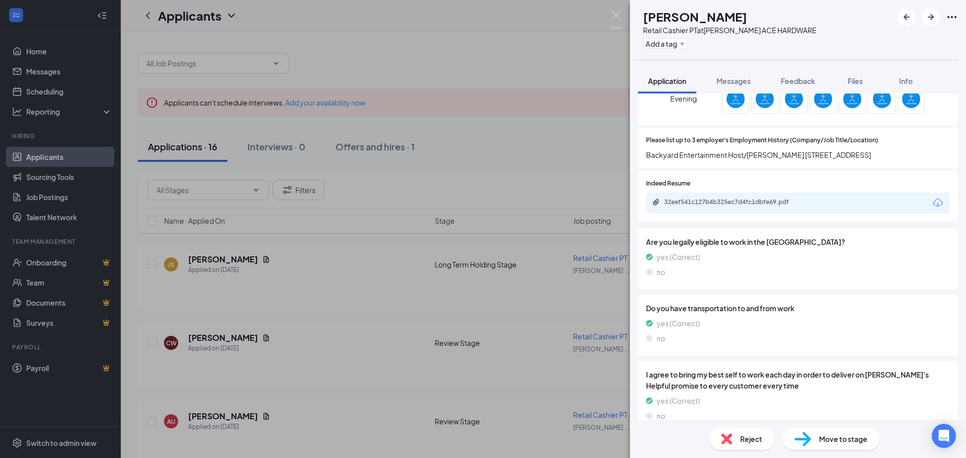
scroll to position [704, 0]
click at [711, 202] on div "32eef541c127b4b325ec7d4fc1dbfe69.pdf" at bounding box center [734, 203] width 141 height 8
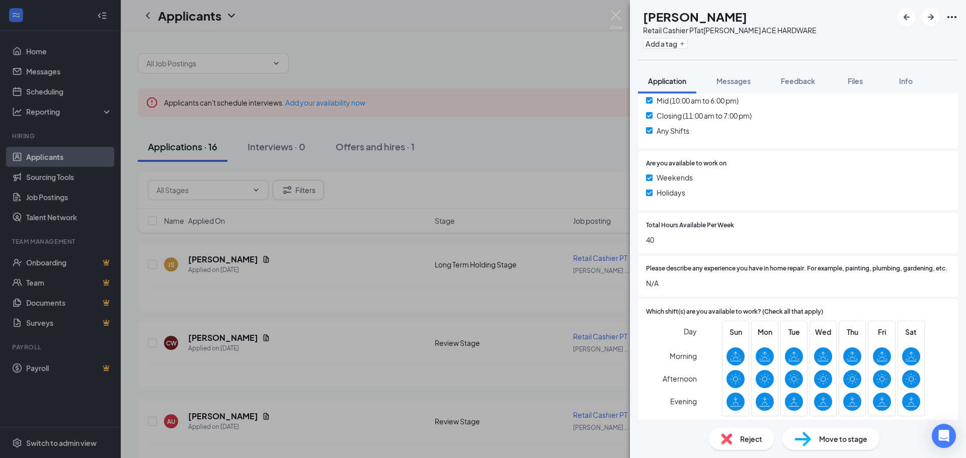
scroll to position [201, 0]
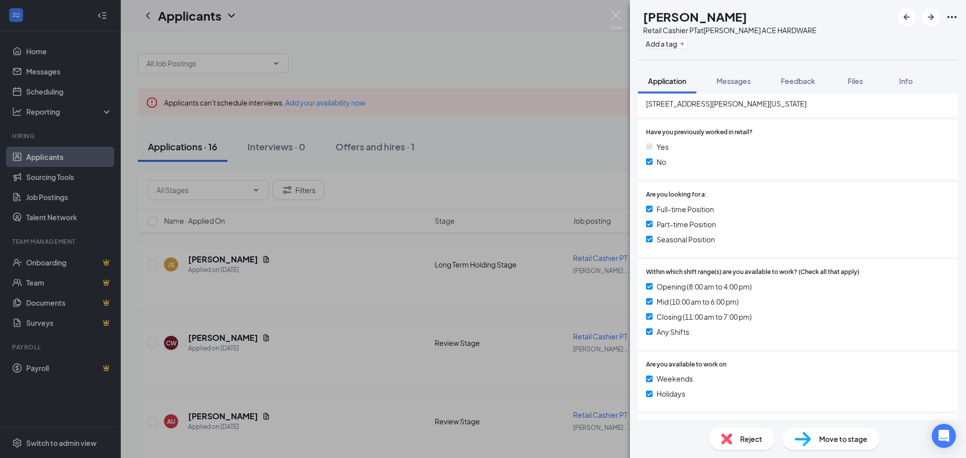
click at [737, 438] on div "Reject" at bounding box center [741, 439] width 65 height 22
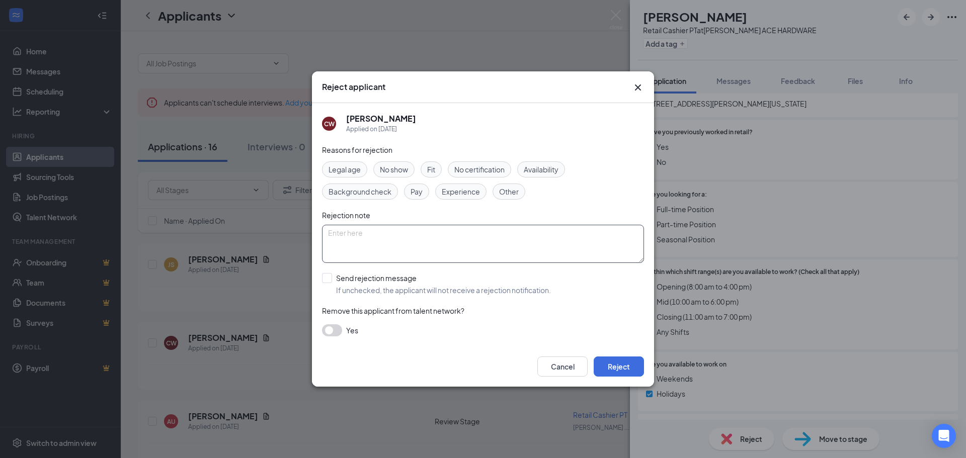
click at [387, 226] on textarea at bounding box center [483, 244] width 322 height 38
type textarea "seasonal"
click at [614, 368] on button "Reject" at bounding box center [619, 367] width 50 height 20
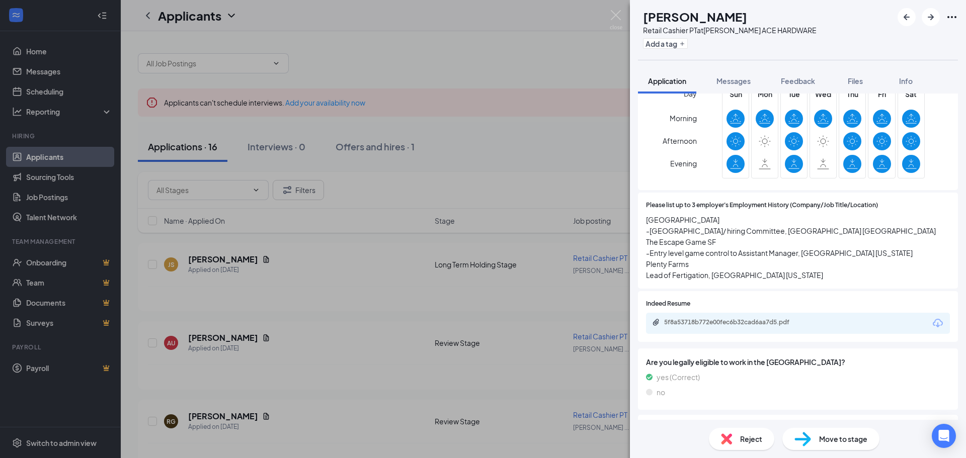
scroll to position [654, 0]
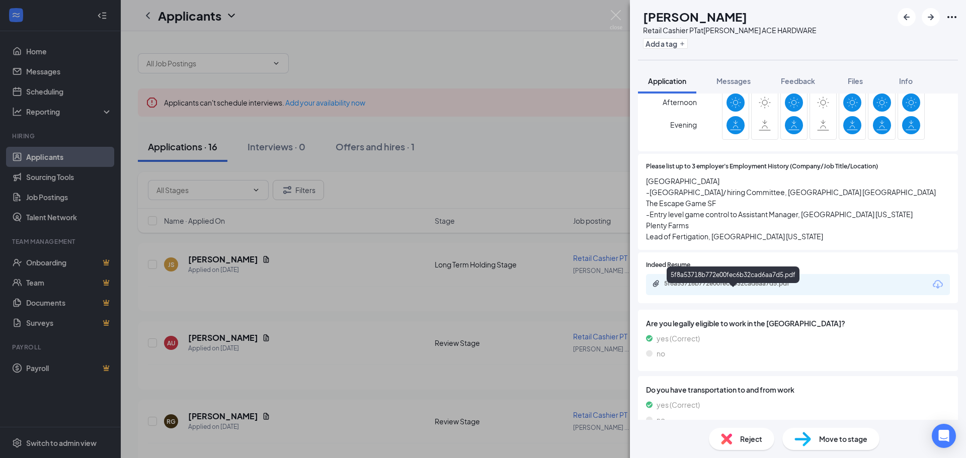
click at [696, 288] on div "5f8a53718b772e00fec6b32cad6aa7d5.pdf" at bounding box center [734, 284] width 141 height 8
click at [752, 440] on span "Reject" at bounding box center [751, 439] width 22 height 11
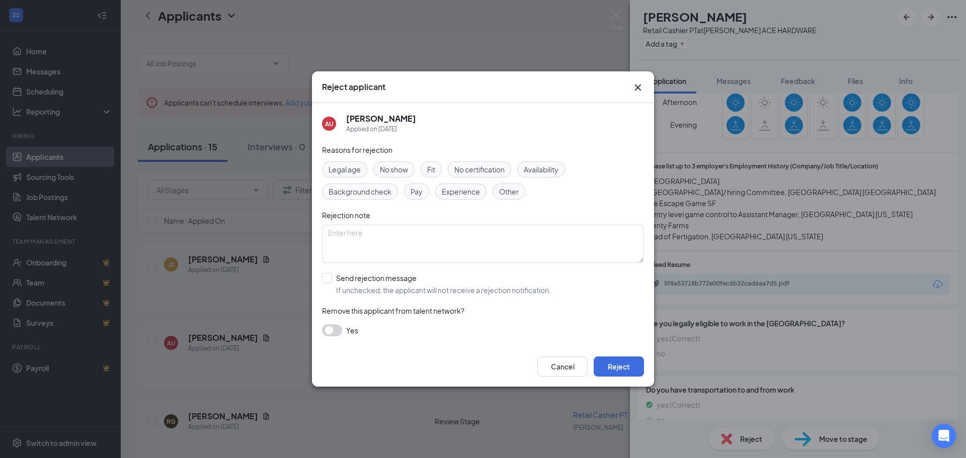
click at [565, 164] on div "Availability" at bounding box center [541, 169] width 48 height 16
click at [349, 279] on input "Send rejection message If unchecked, the applicant will not receive a rejection…" at bounding box center [436, 284] width 229 height 22
checkbox input "true"
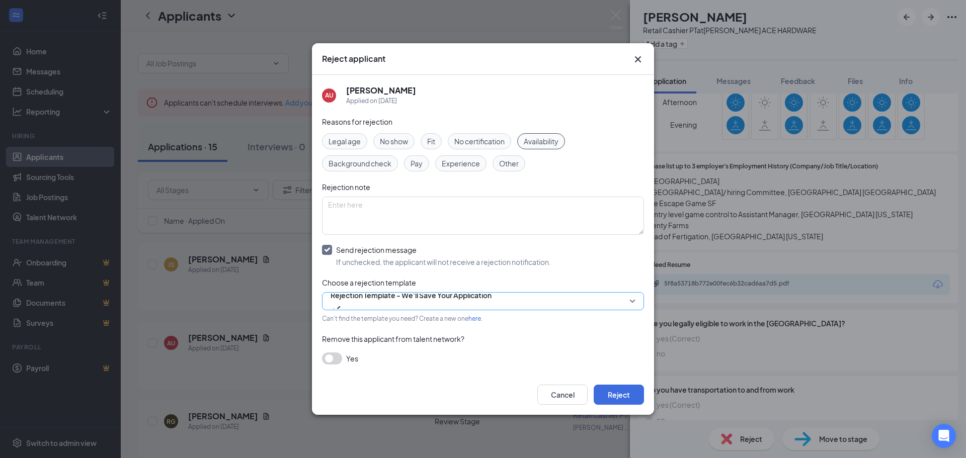
click at [475, 303] on span "Rejection Template - We'll Save Your Application" at bounding box center [410, 295] width 161 height 15
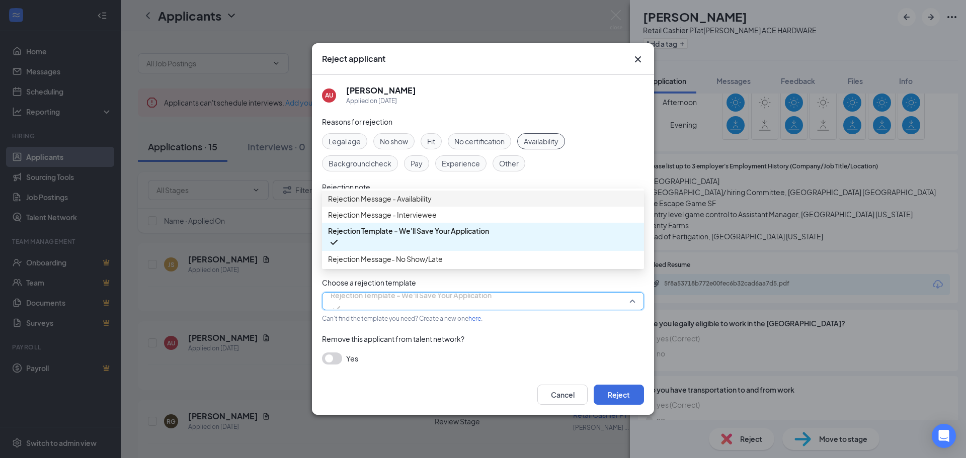
click at [446, 204] on span "Rejection Message - Availability" at bounding box center [483, 198] width 310 height 11
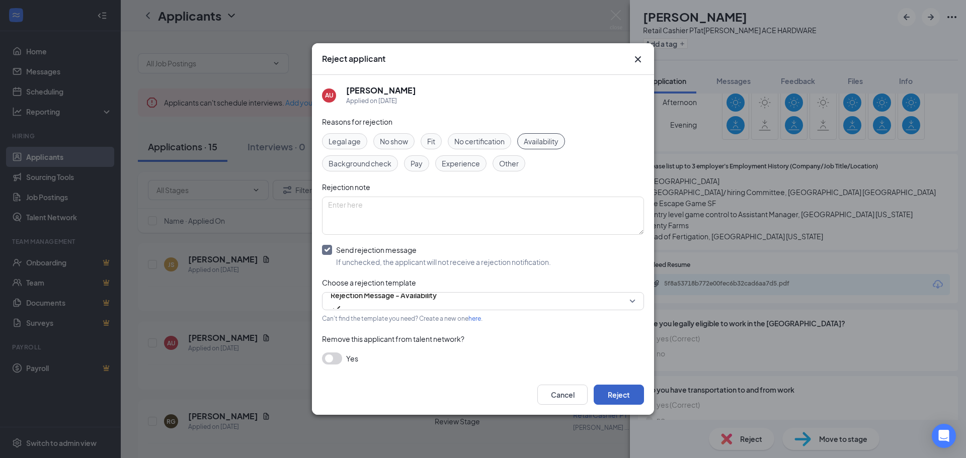
click at [621, 395] on button "Reject" at bounding box center [619, 395] width 50 height 20
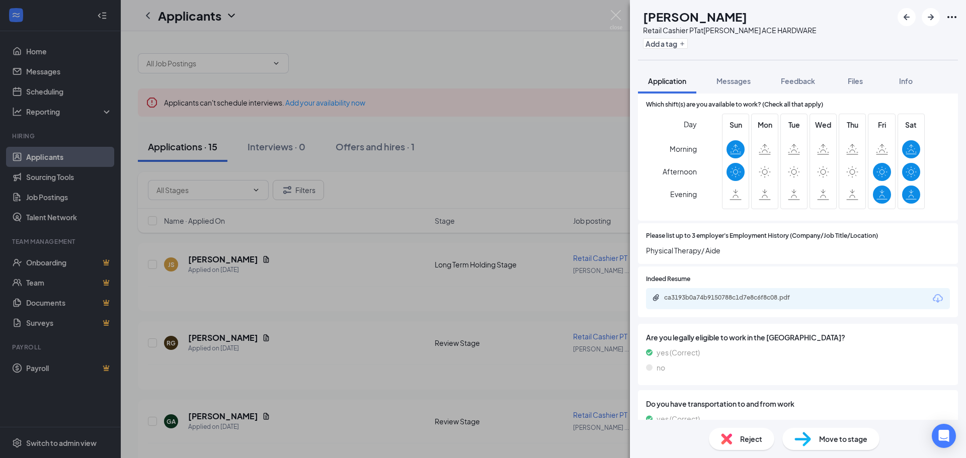
scroll to position [604, 0]
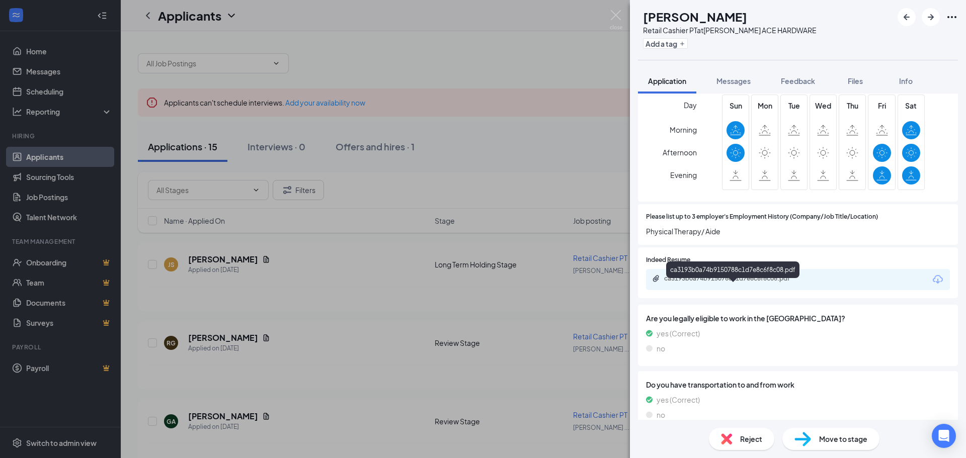
click at [714, 283] on div "ca3193b0a74b9150788c1d7e8c6f8c08.pdf" at bounding box center [734, 279] width 141 height 8
click at [738, 441] on div "Reject" at bounding box center [741, 439] width 65 height 22
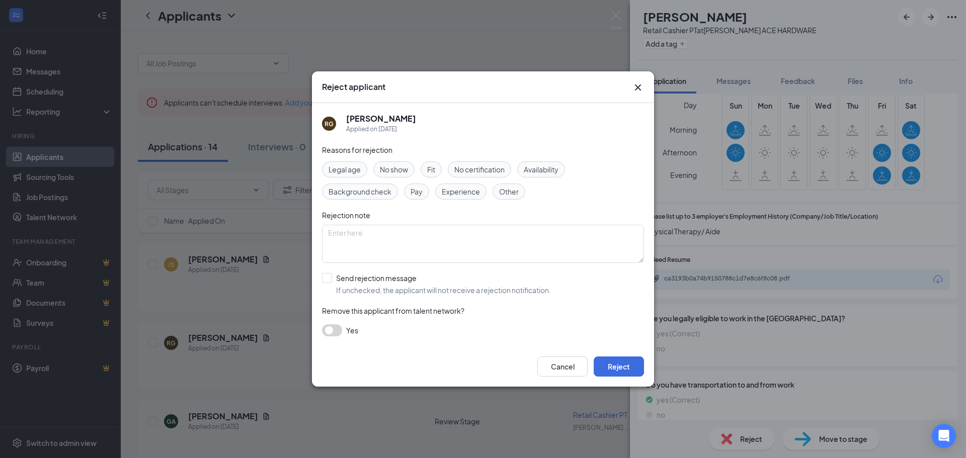
click at [548, 168] on span "Availability" at bounding box center [541, 169] width 35 height 11
drag, startPoint x: 434, startPoint y: 162, endPoint x: 439, endPoint y: 166, distance: 6.8
click at [435, 163] on div "Fit" at bounding box center [430, 169] width 21 height 16
click at [621, 368] on button "Reject" at bounding box center [619, 367] width 50 height 20
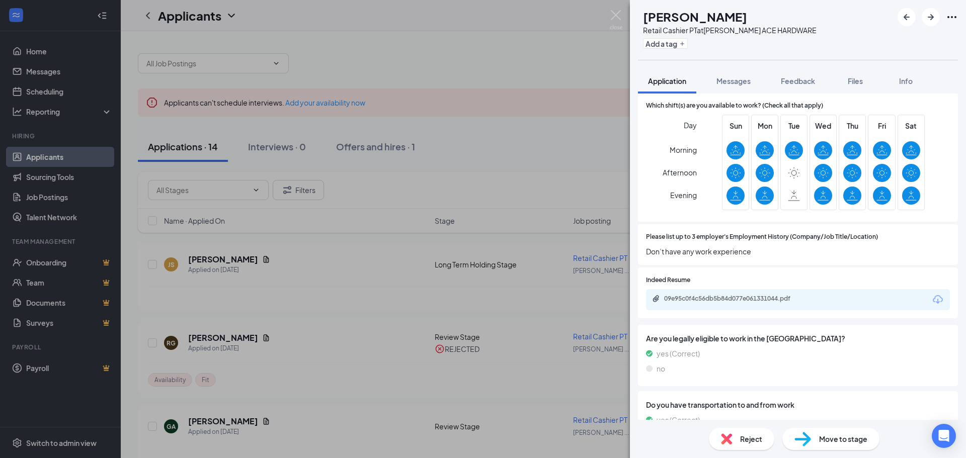
scroll to position [576, 0]
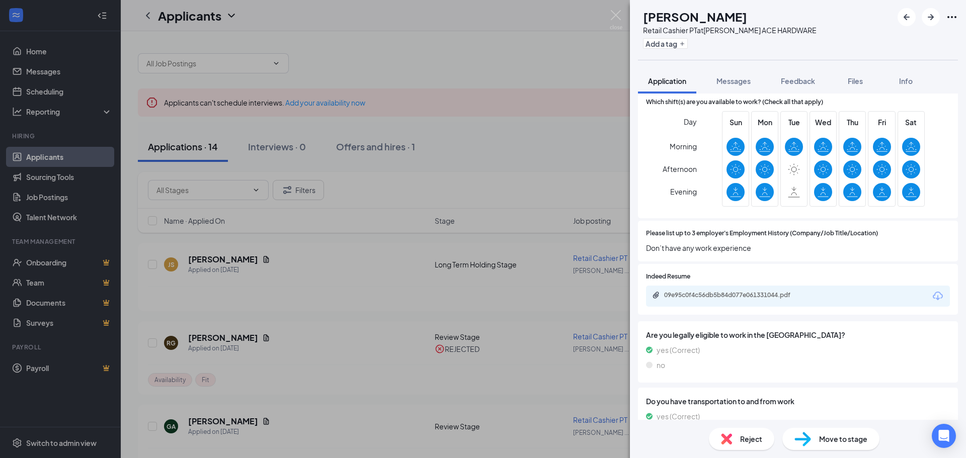
click at [736, 300] on div "09e95c0f4c56db5b84d077e061331044.pdf" at bounding box center [798, 296] width 304 height 21
click at [766, 299] on div "09e95c0f4c56db5b84d077e061331044.pdf" at bounding box center [734, 295] width 141 height 8
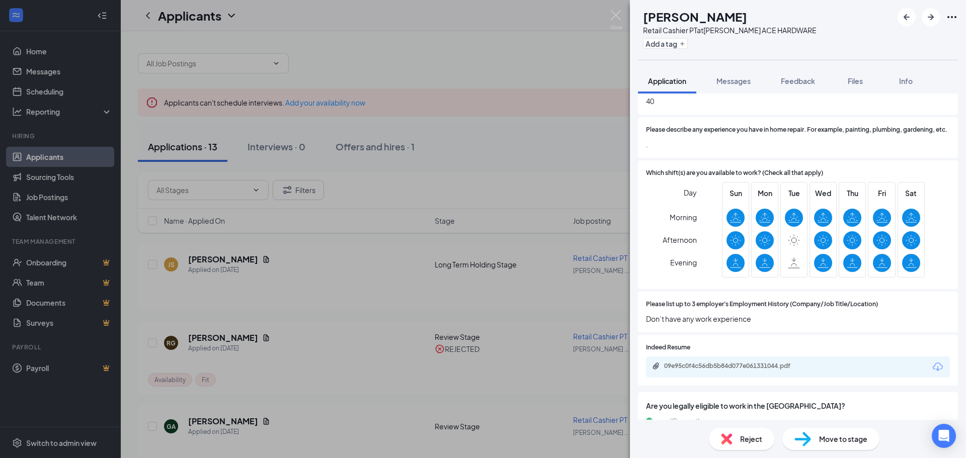
scroll to position [526, 0]
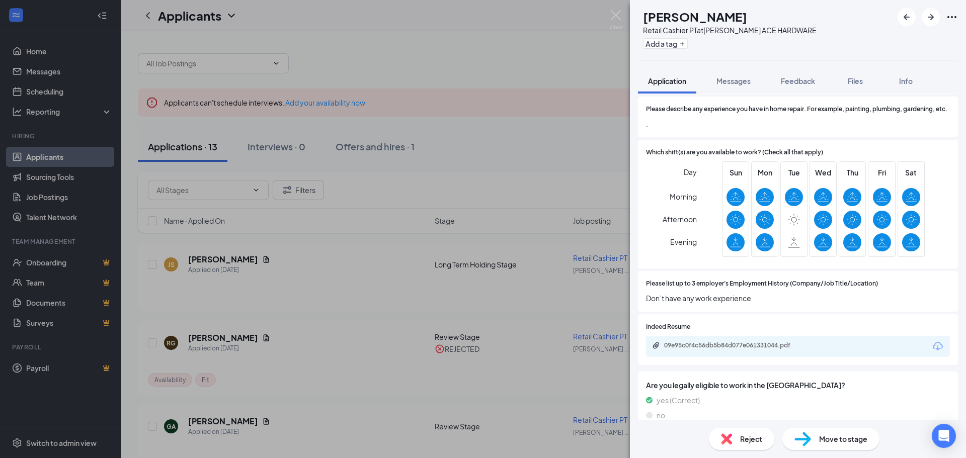
click at [813, 442] on div "Move to stage" at bounding box center [830, 439] width 97 height 22
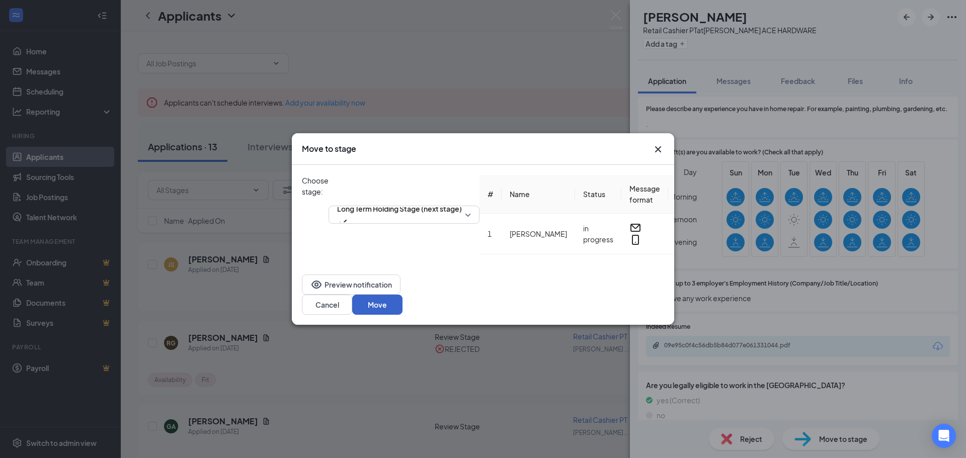
click at [402, 304] on button "Move" at bounding box center [377, 305] width 50 height 20
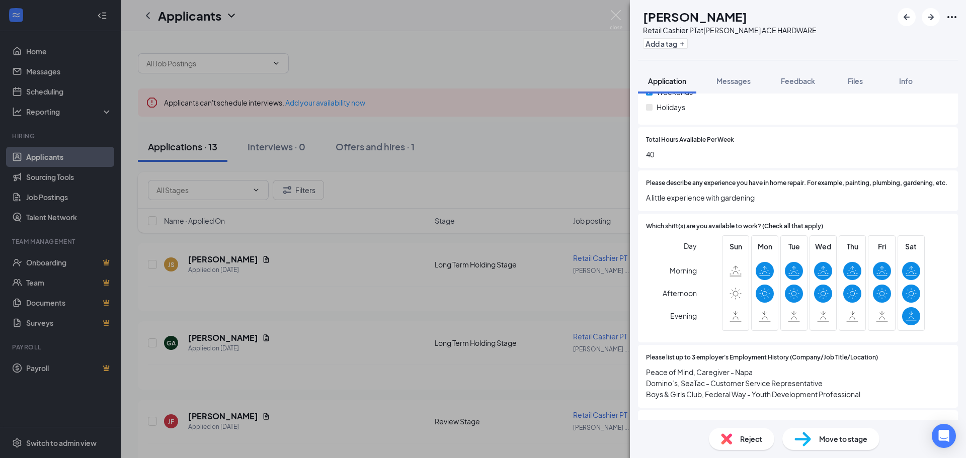
scroll to position [453, 0]
click at [738, 439] on div "Reject" at bounding box center [741, 439] width 65 height 22
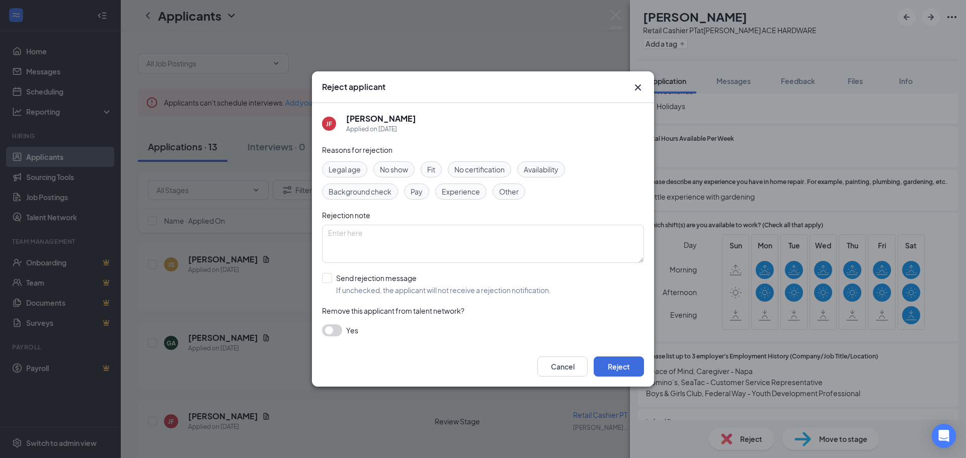
click at [529, 168] on span "Availability" at bounding box center [541, 169] width 35 height 11
click at [383, 287] on input "Send rejection message If unchecked, the applicant will not receive a rejection…" at bounding box center [436, 284] width 229 height 22
checkbox input "true"
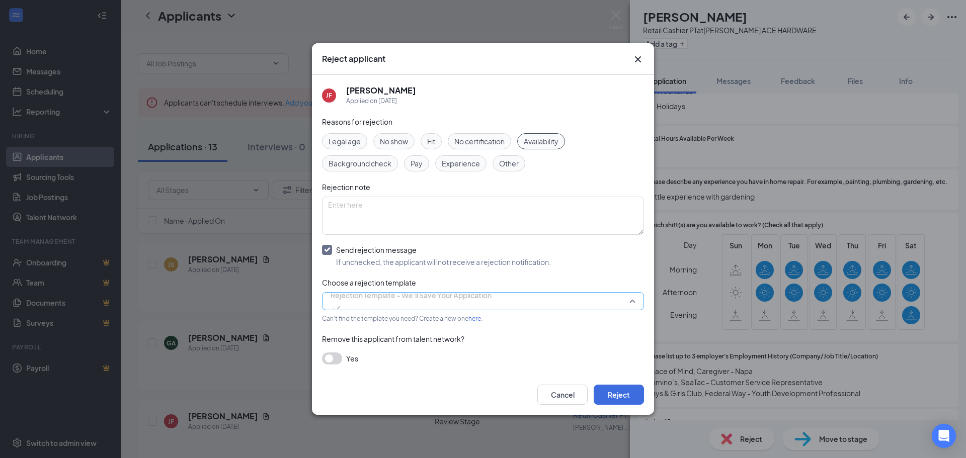
click at [463, 303] on span "Rejection Template - We'll Save Your Application" at bounding box center [410, 295] width 161 height 15
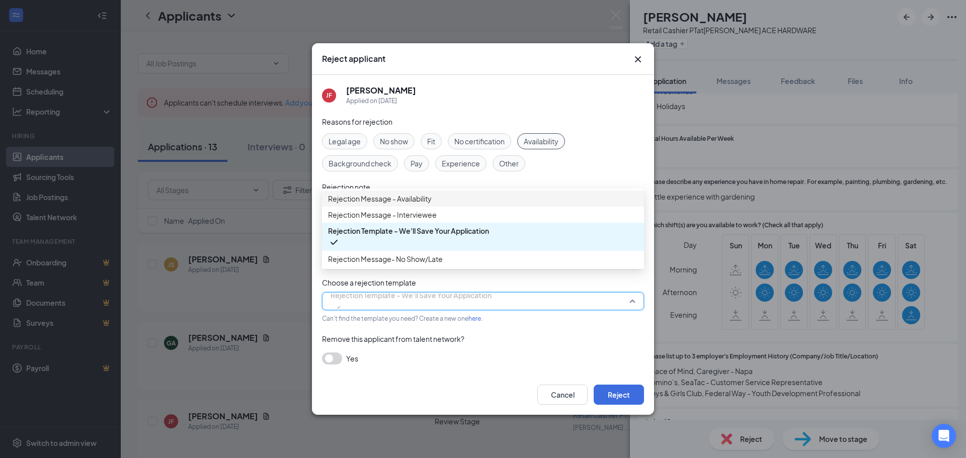
click at [438, 204] on span "Rejection Message - Availability" at bounding box center [483, 198] width 310 height 11
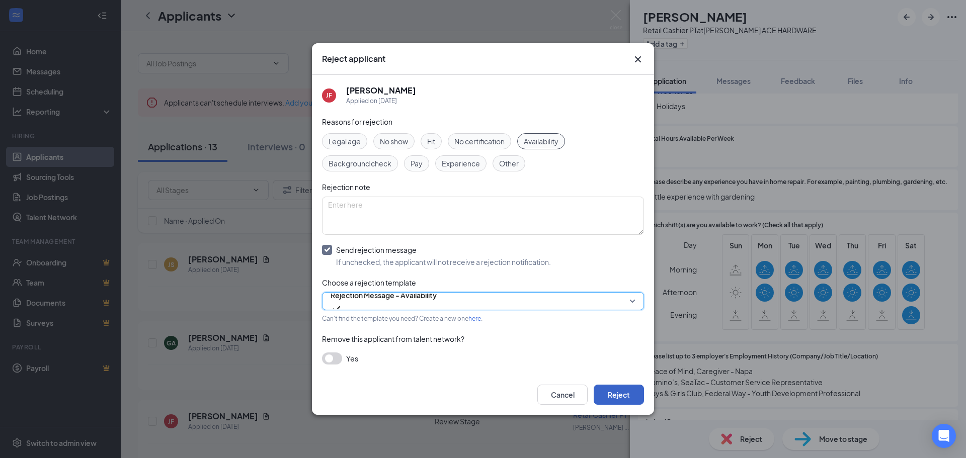
click at [624, 398] on button "Reject" at bounding box center [619, 395] width 50 height 20
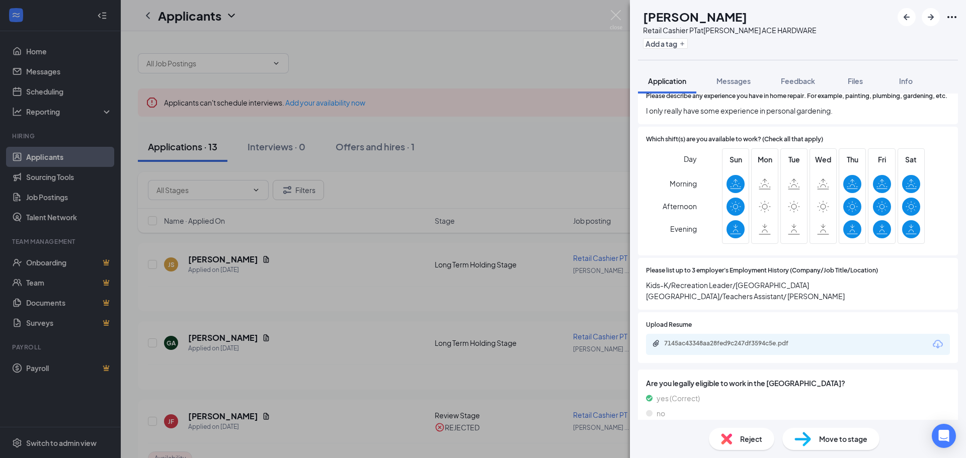
scroll to position [553, 0]
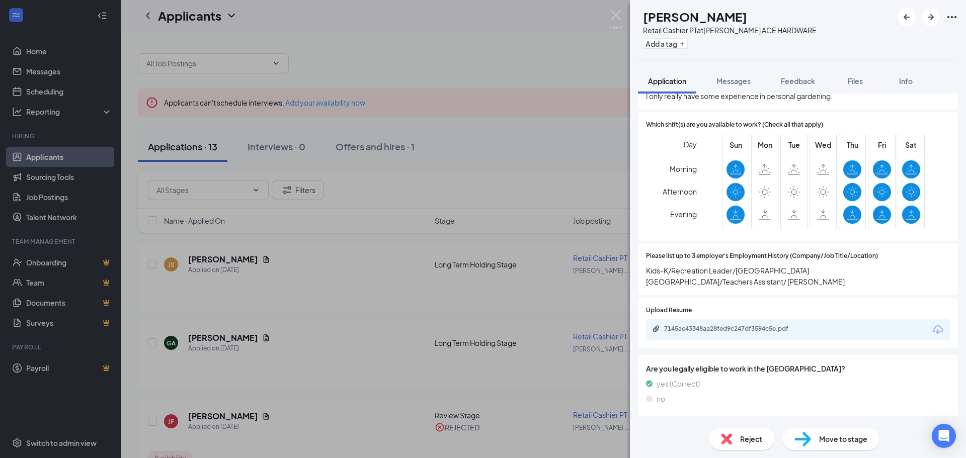
click at [755, 440] on span "Reject" at bounding box center [751, 439] width 22 height 11
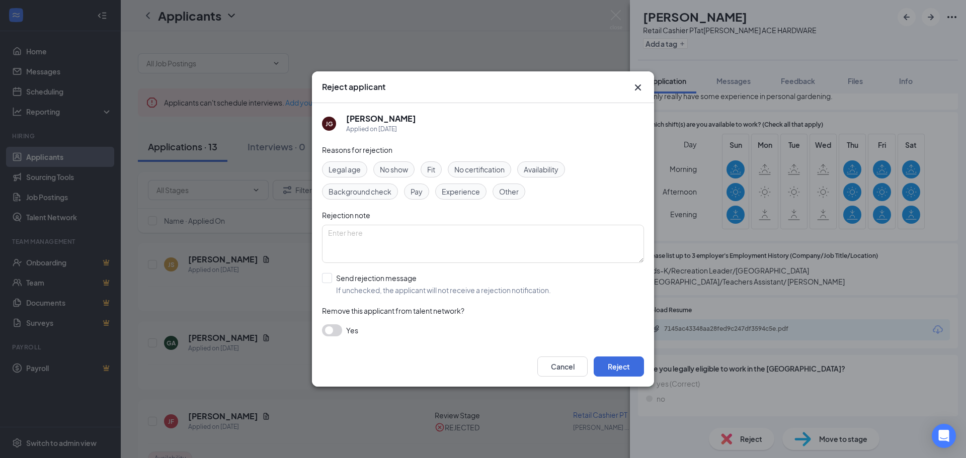
click at [545, 175] on span "Availability" at bounding box center [541, 169] width 35 height 11
click at [383, 292] on input "Send rejection message If unchecked, the applicant will not receive a rejection…" at bounding box center [436, 284] width 229 height 22
checkbox input "true"
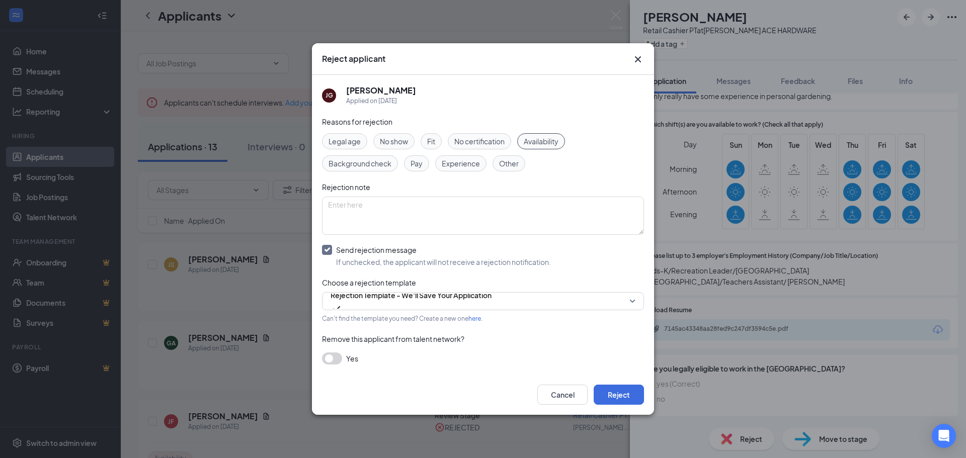
click at [441, 315] on span "Can't find the template you need? Create a new one here ." at bounding box center [402, 319] width 160 height 8
click at [450, 303] on span "Rejection Template - We'll Save Your Application" at bounding box center [410, 295] width 161 height 15
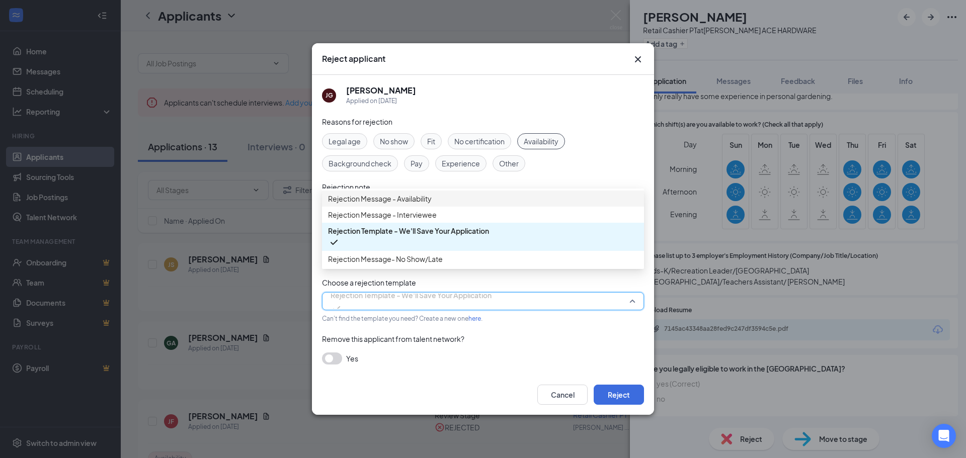
click at [489, 204] on span "Rejection Message - Availability" at bounding box center [483, 198] width 310 height 11
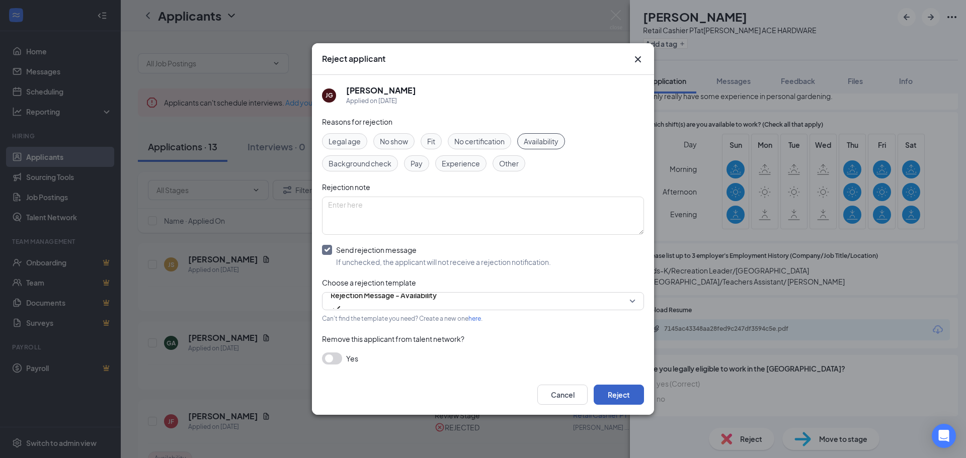
click at [636, 389] on button "Reject" at bounding box center [619, 395] width 50 height 20
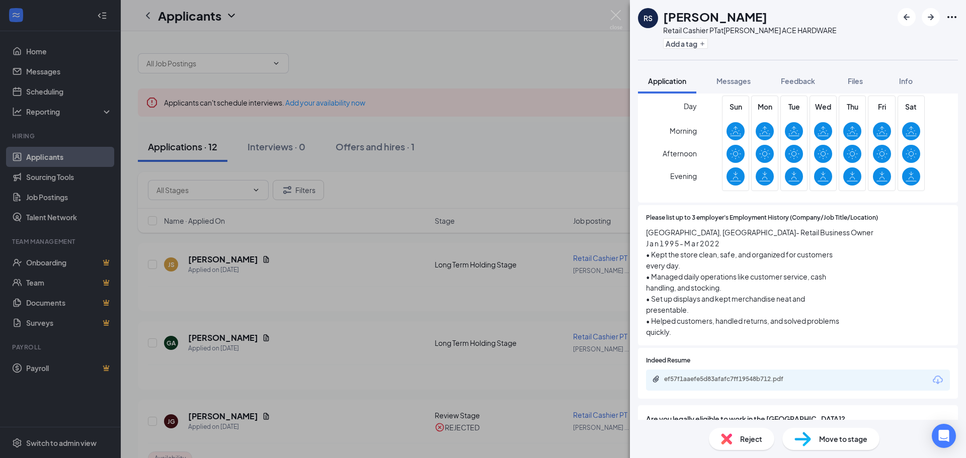
scroll to position [604, 0]
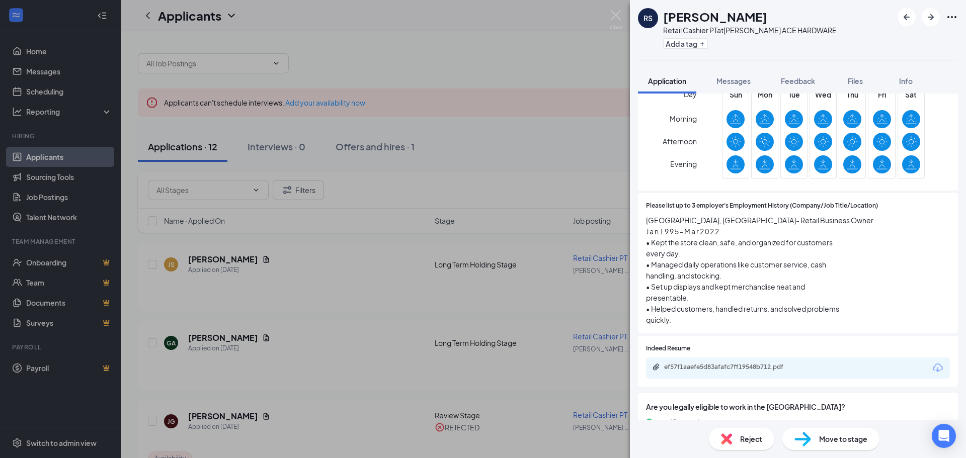
click at [765, 370] on div "ef57f1aaefe5d83afafc7ff19548b712.pdf" at bounding box center [798, 368] width 304 height 21
click at [750, 371] on div "ef57f1aaefe5d83afafc7ff19548b712.pdf" at bounding box center [734, 367] width 141 height 8
click at [832, 439] on span "Move to stage" at bounding box center [843, 439] width 48 height 11
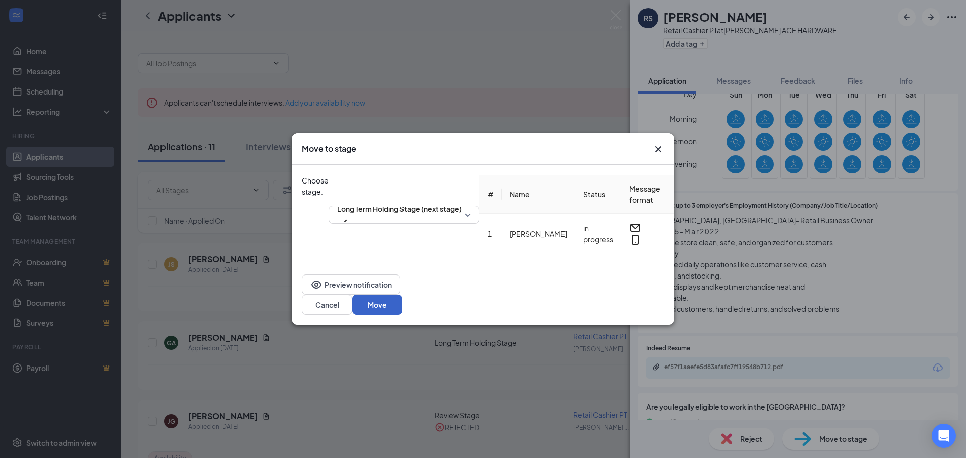
click at [402, 299] on button "Move" at bounding box center [377, 305] width 50 height 20
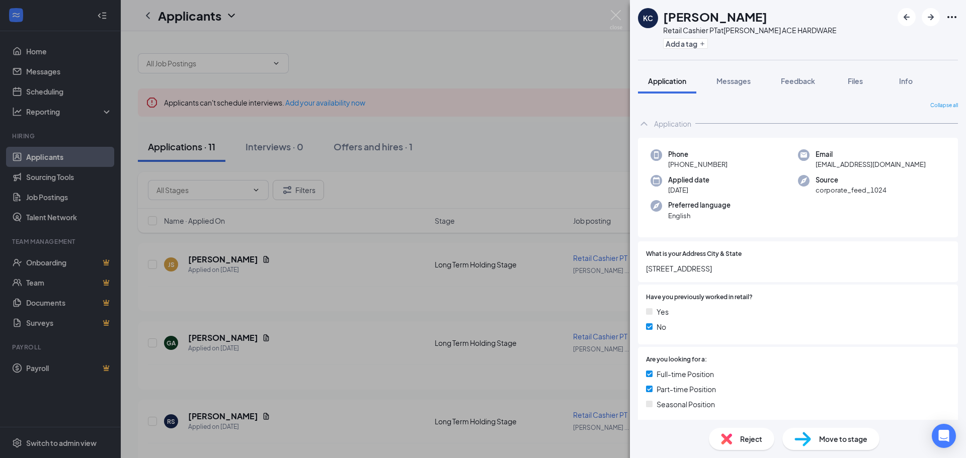
click at [509, 11] on div "[PERSON_NAME] Retail Cashier PT at [PERSON_NAME] ACE HARDWARE Add a tag Applica…" at bounding box center [483, 229] width 966 height 458
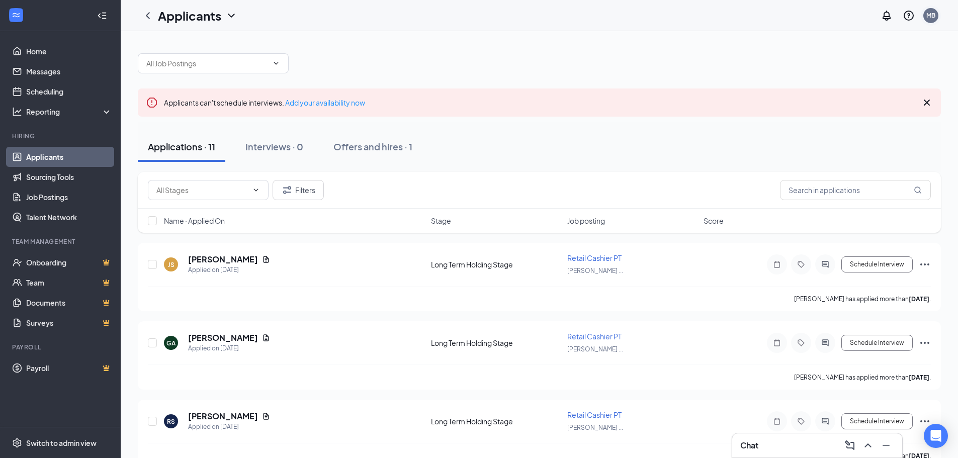
click at [933, 14] on div "MB" at bounding box center [930, 15] width 9 height 9
click at [872, 117] on div "Log out" at bounding box center [869, 112] width 86 height 10
